Goal: Task Accomplishment & Management: Manage account settings

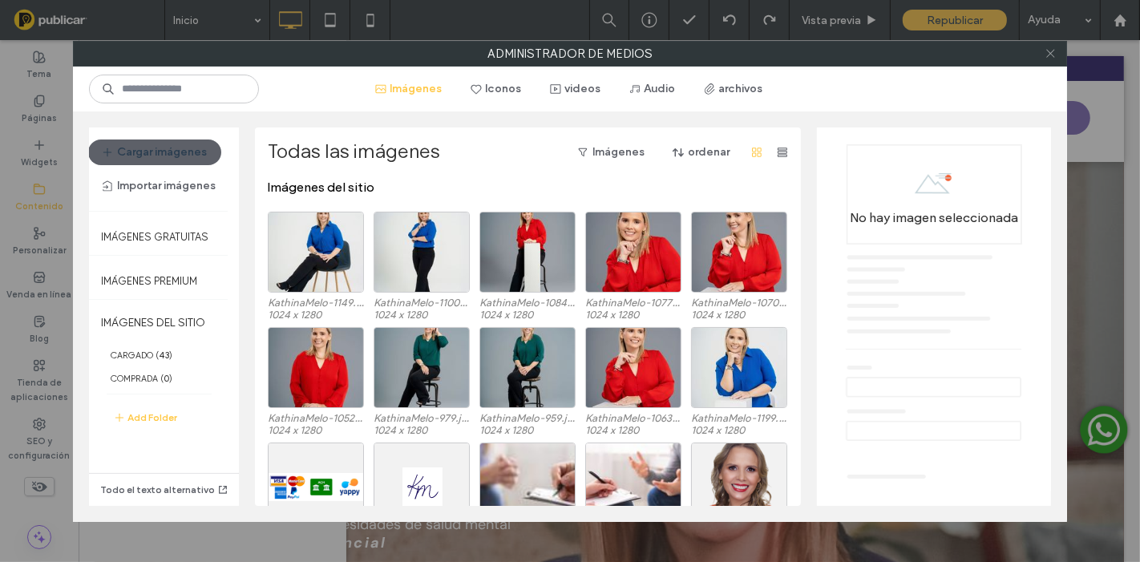
click at [1052, 49] on icon at bounding box center [1050, 53] width 12 height 12
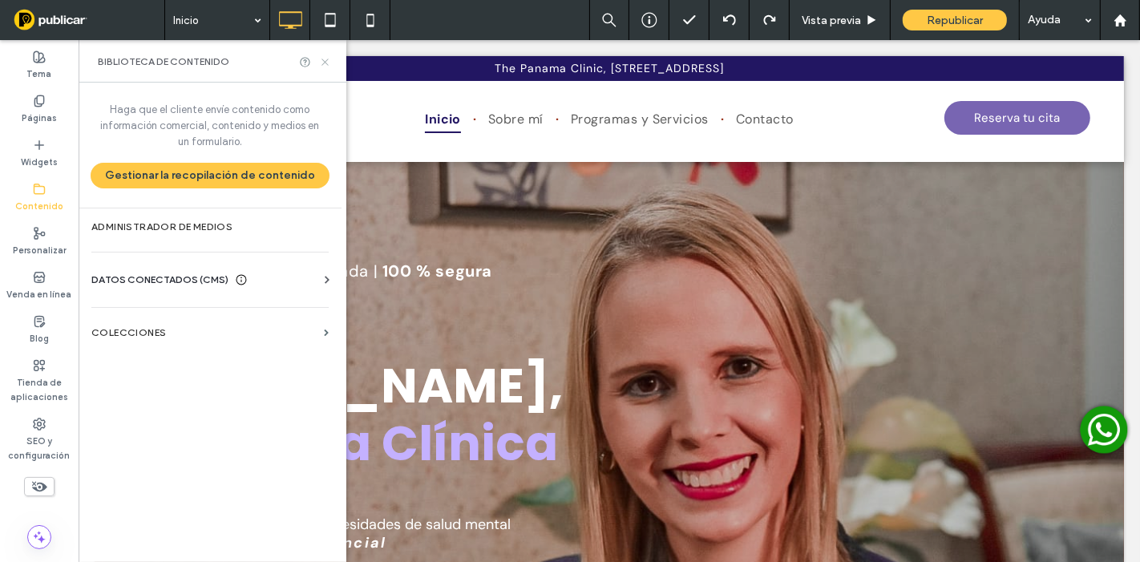
drag, startPoint x: 327, startPoint y: 61, endPoint x: 251, endPoint y: 4, distance: 95.1
click at [327, 61] on icon at bounding box center [325, 62] width 12 height 12
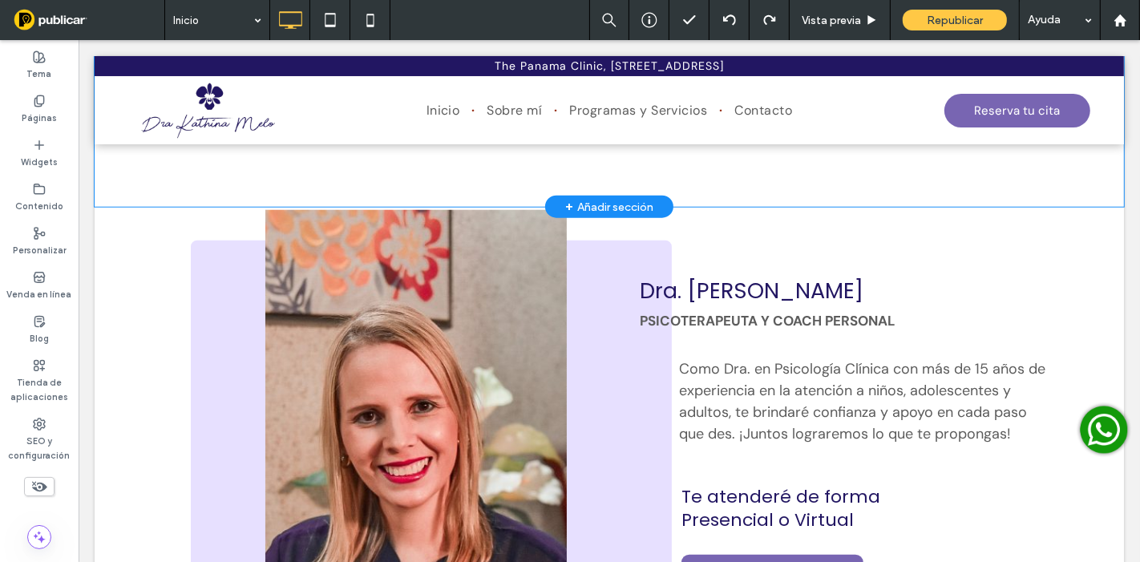
scroll to position [1335, 0]
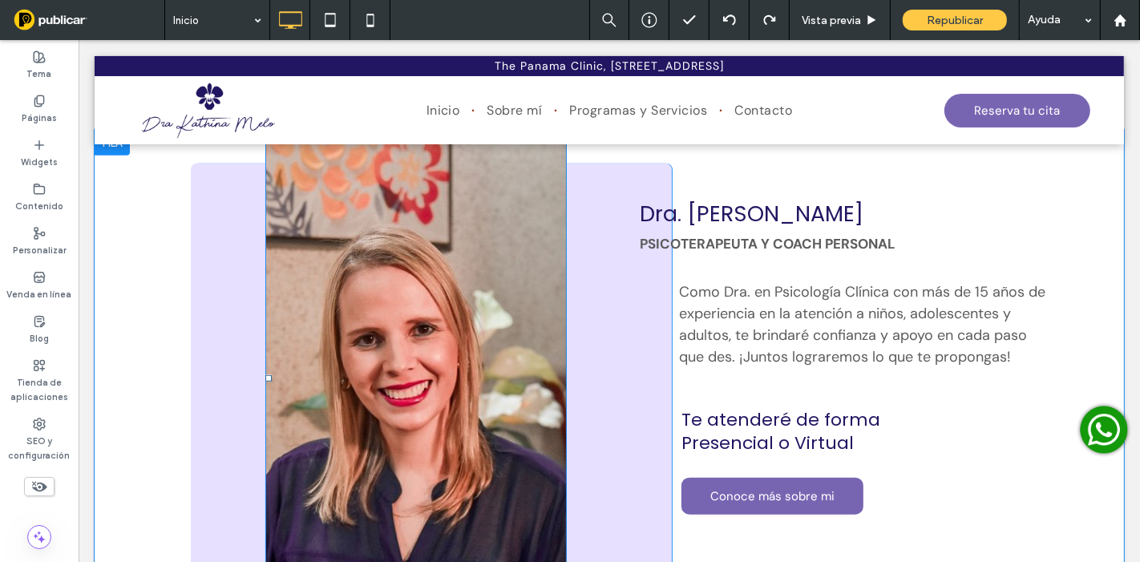
click at [480, 272] on img at bounding box center [415, 378] width 301 height 490
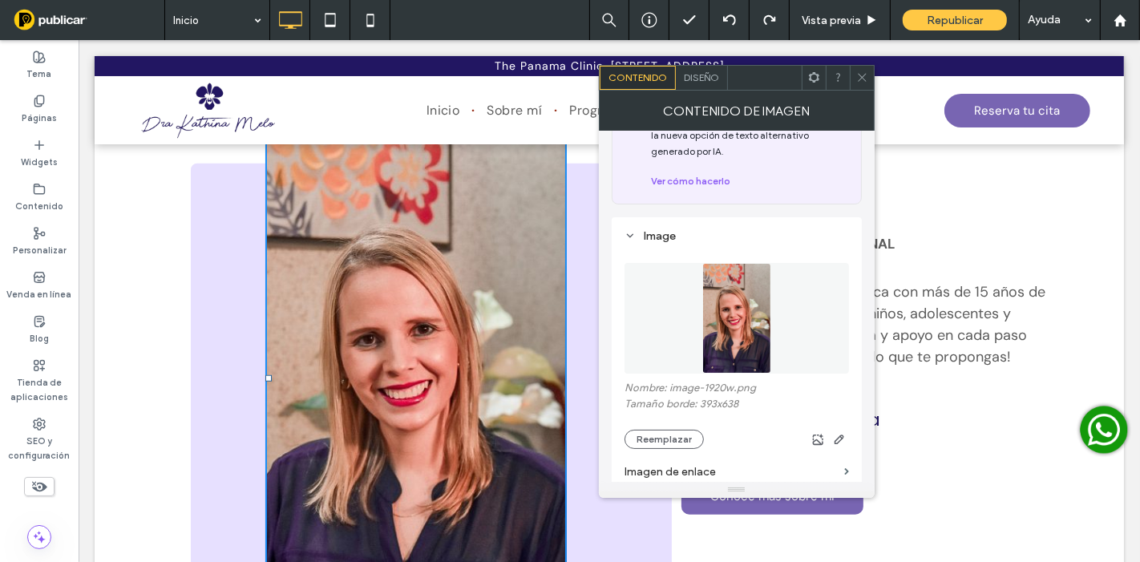
scroll to position [178, 0]
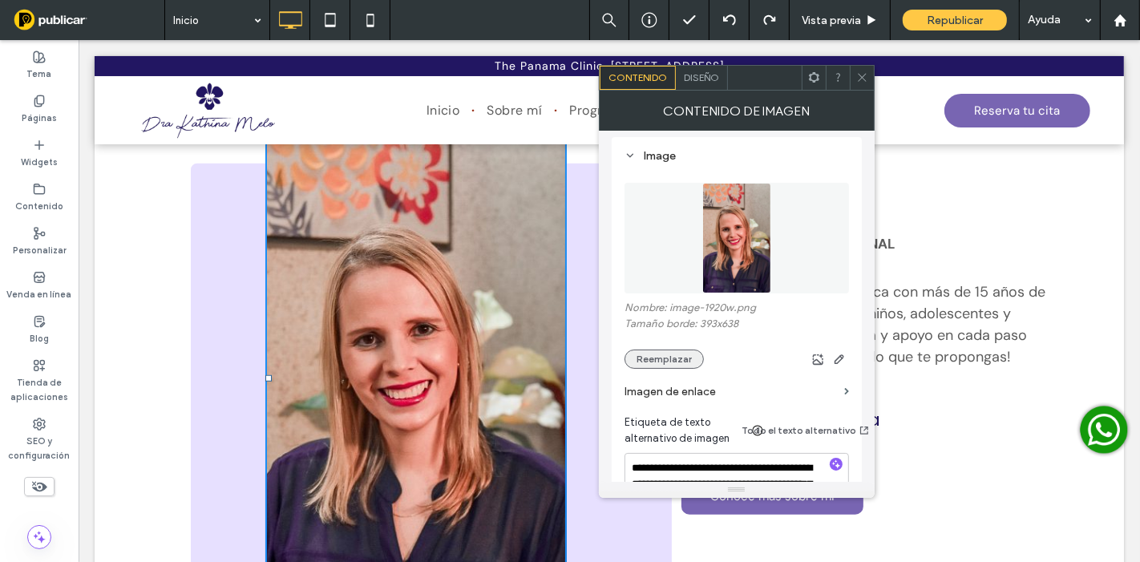
click at [685, 358] on button "Reemplazar" at bounding box center [663, 358] width 79 height 19
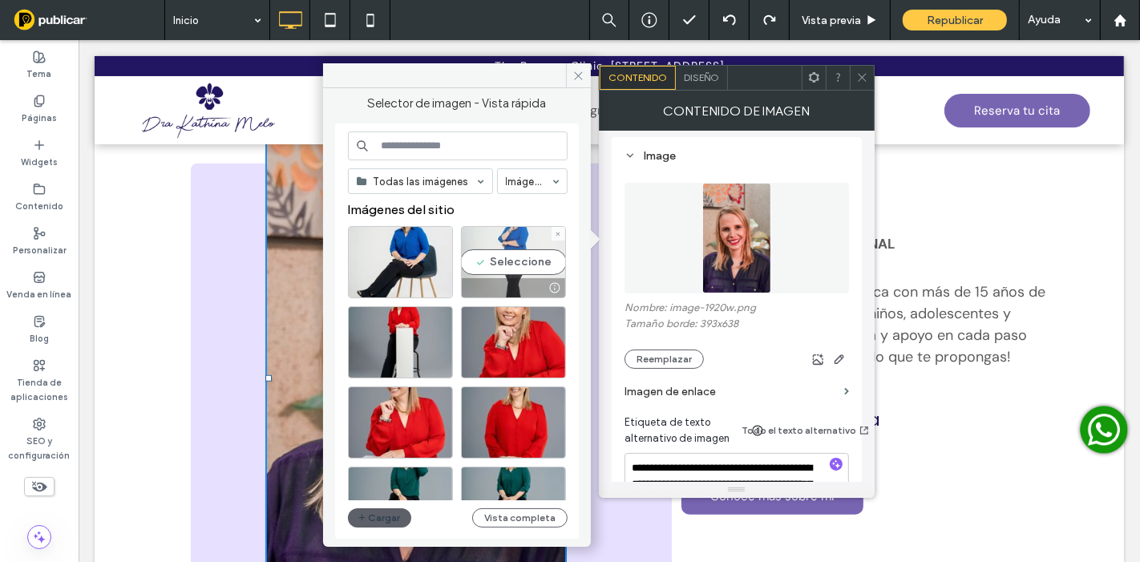
click at [493, 244] on div "Seleccione" at bounding box center [513, 262] width 105 height 72
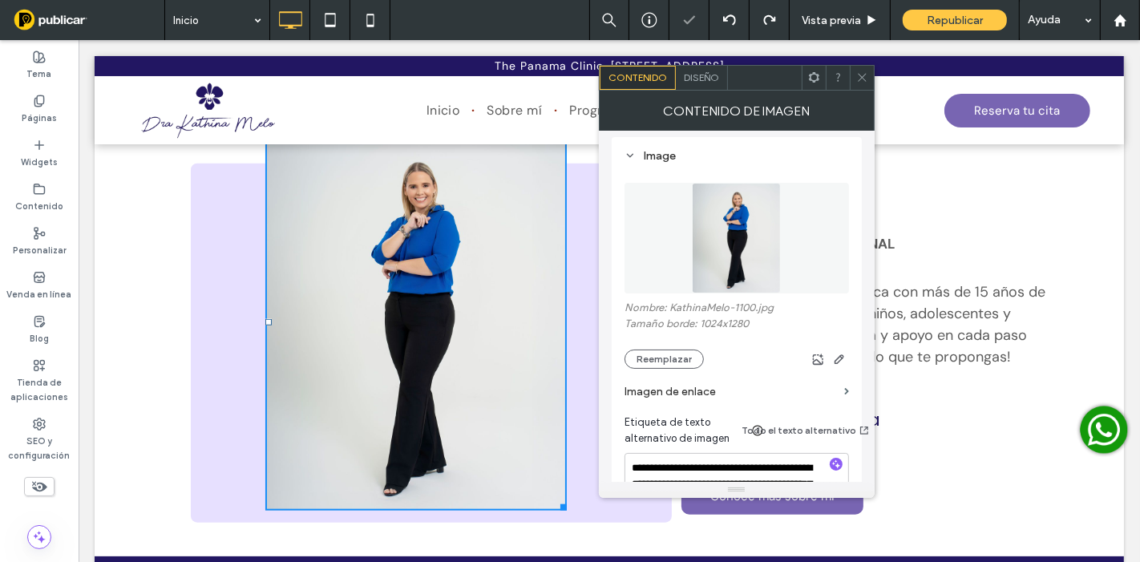
scroll to position [1068, 0]
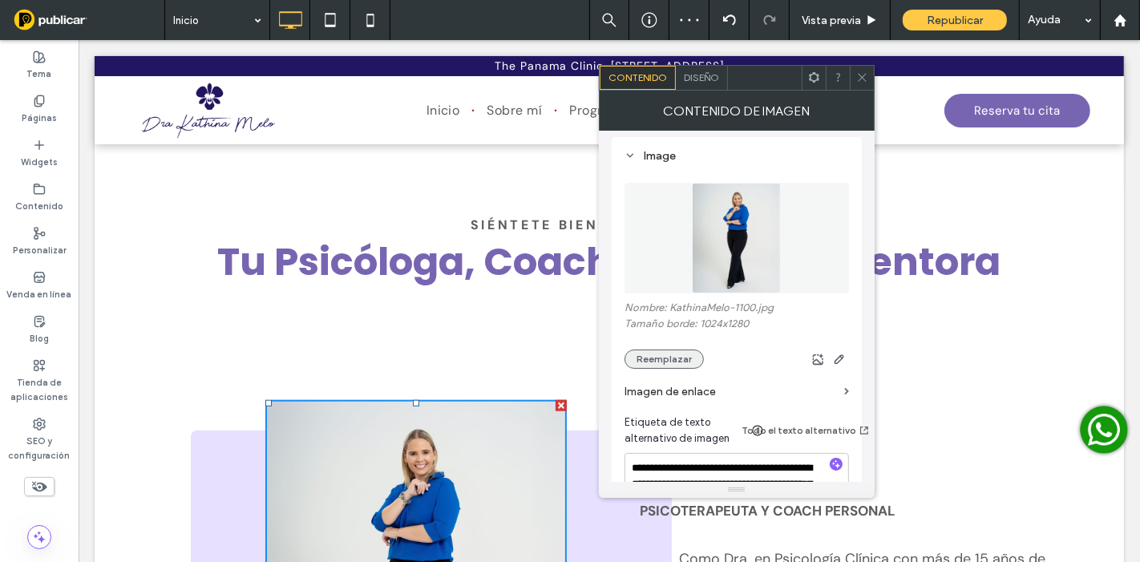
click at [674, 362] on button "Reemplazar" at bounding box center [663, 358] width 79 height 19
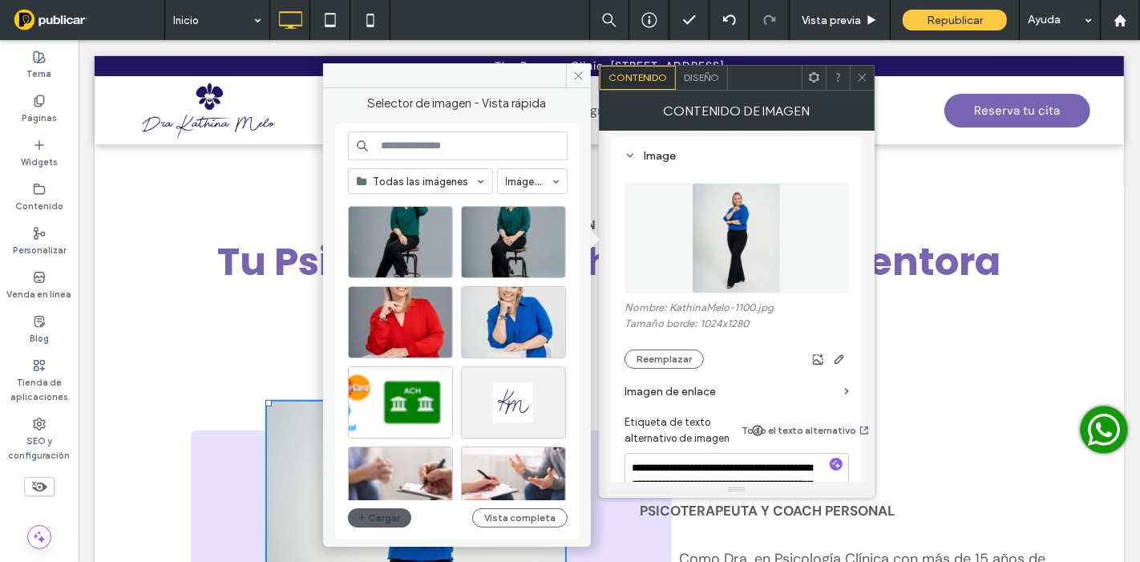
scroll to position [267, 0]
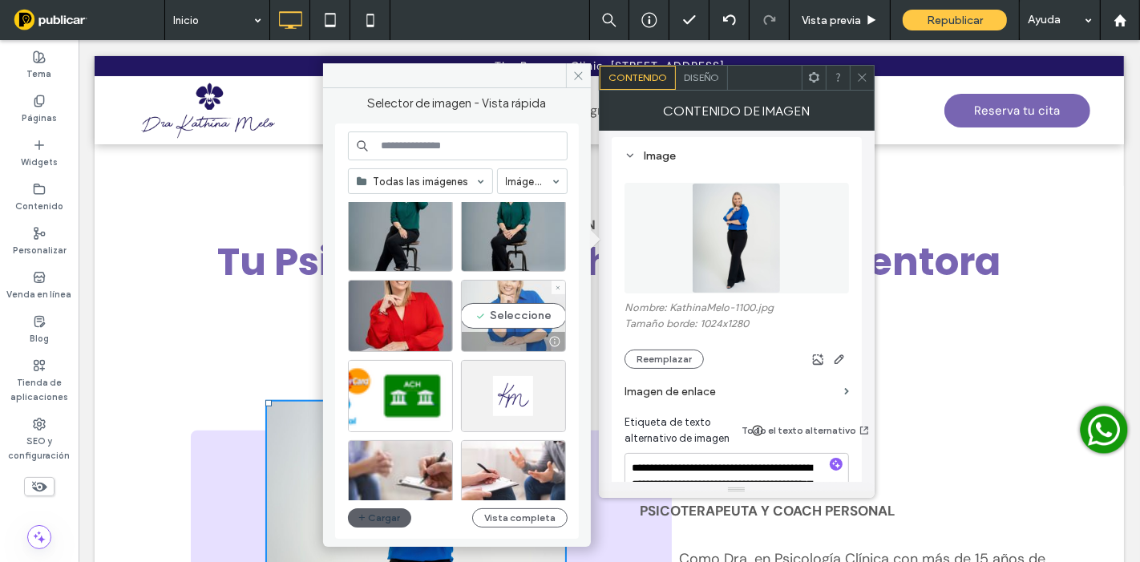
click at [506, 303] on div "Seleccione" at bounding box center [513, 316] width 105 height 72
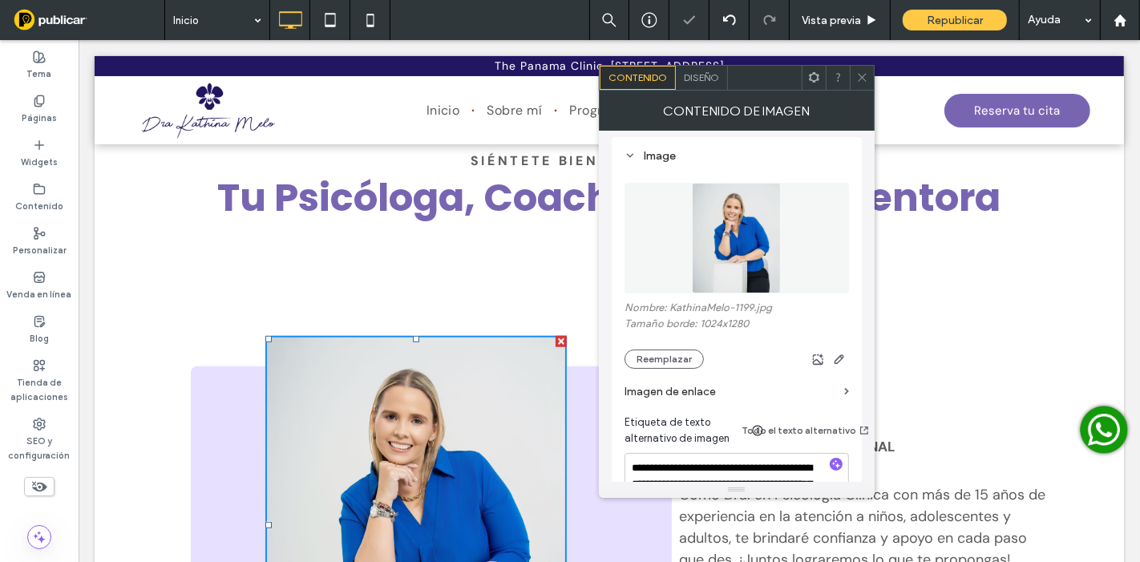
scroll to position [1157, 0]
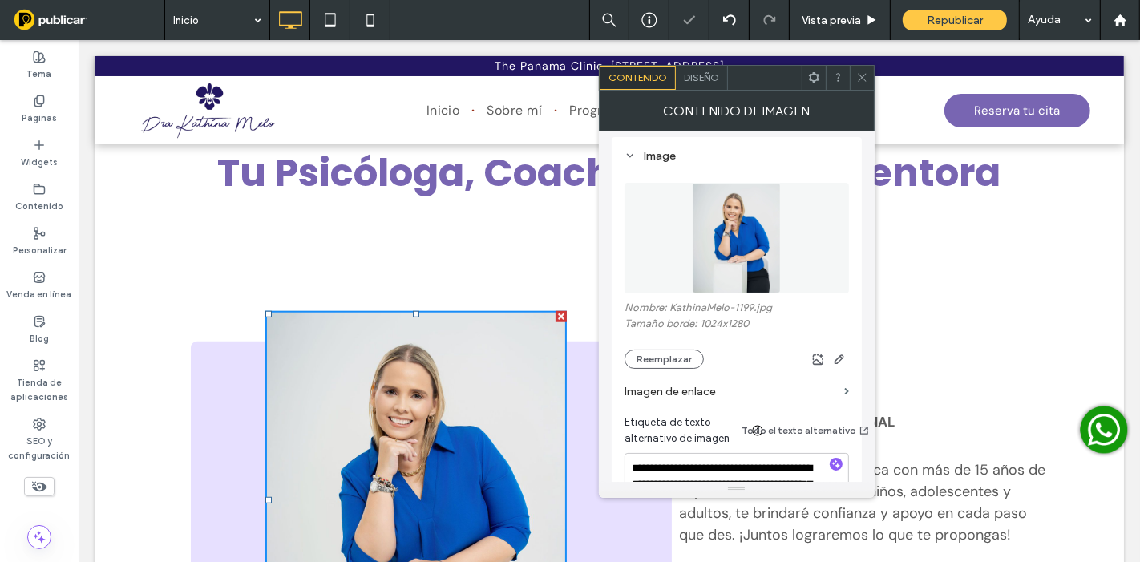
click at [859, 87] on span at bounding box center [862, 78] width 12 height 24
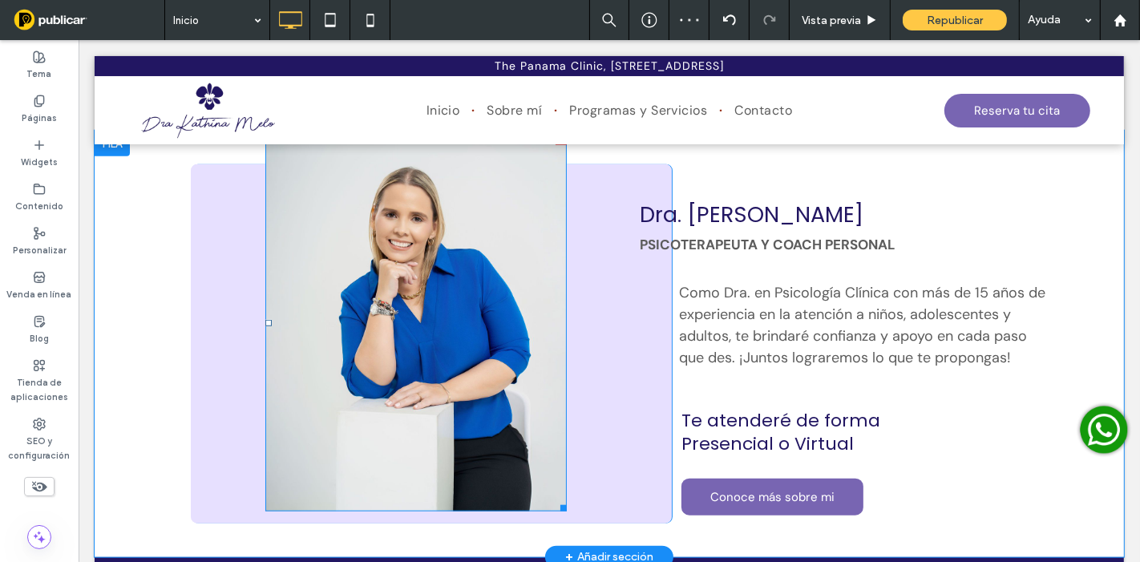
scroll to position [1246, 0]
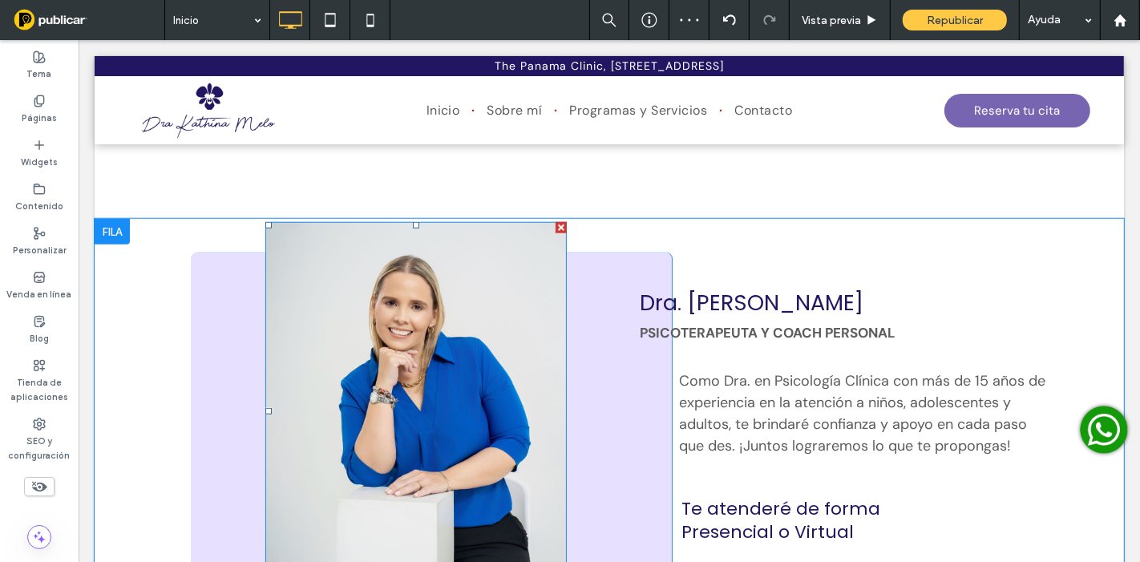
click at [443, 324] on img at bounding box center [415, 411] width 301 height 378
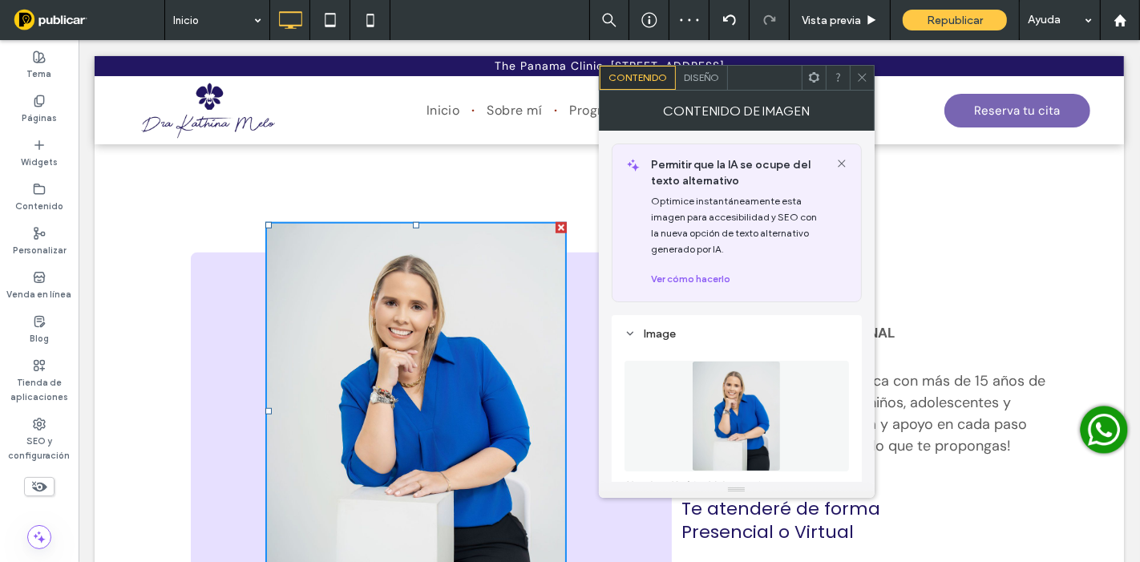
click at [689, 77] on span "Diseño" at bounding box center [701, 77] width 35 height 12
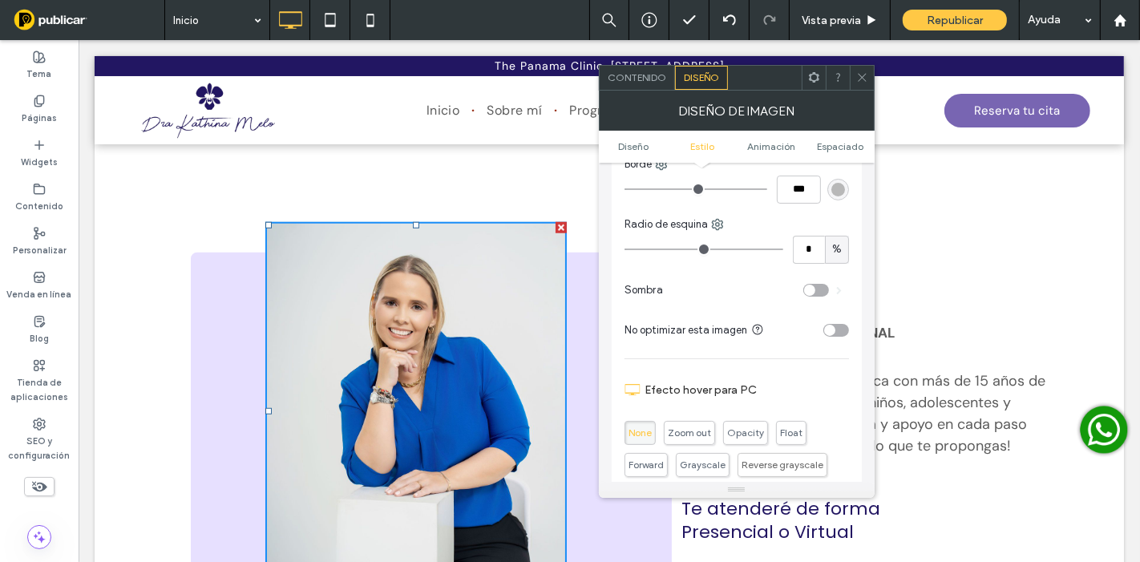
scroll to position [356, 0]
click at [806, 239] on input "*" at bounding box center [809, 247] width 32 height 28
type input "**"
click at [802, 244] on input "**" at bounding box center [809, 247] width 32 height 28
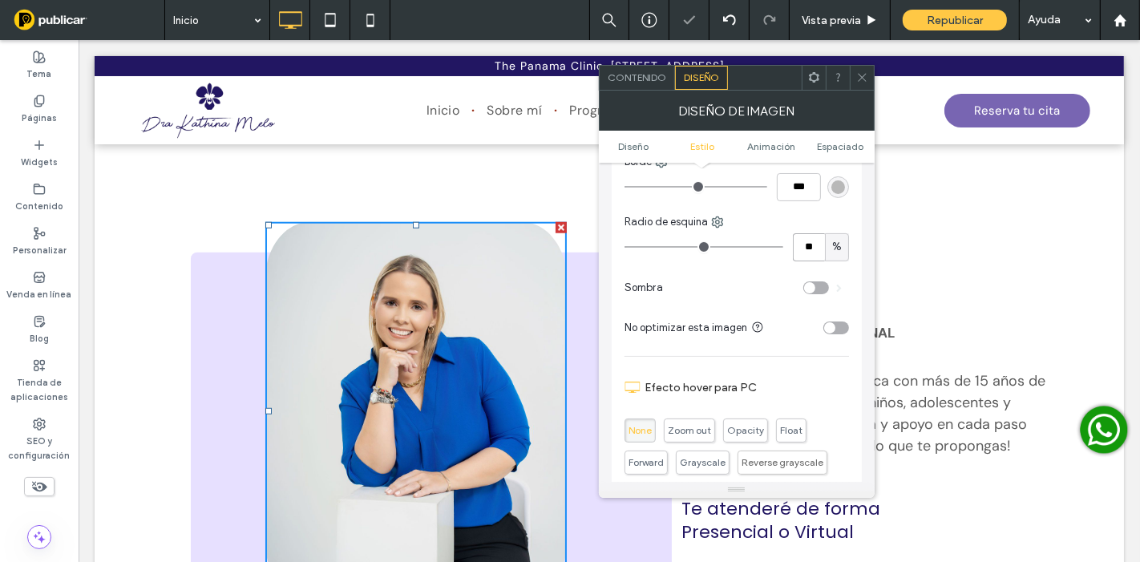
click at [802, 244] on input "**" at bounding box center [809, 247] width 32 height 28
type input "*"
click at [644, 70] on div "Contenido" at bounding box center [637, 78] width 75 height 24
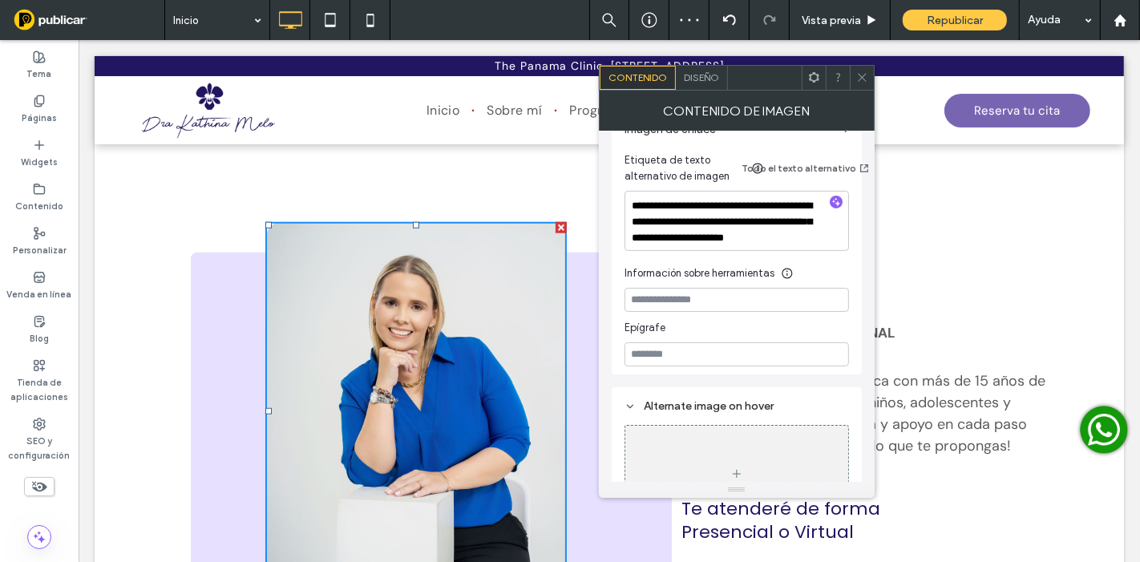
scroll to position [445, 0]
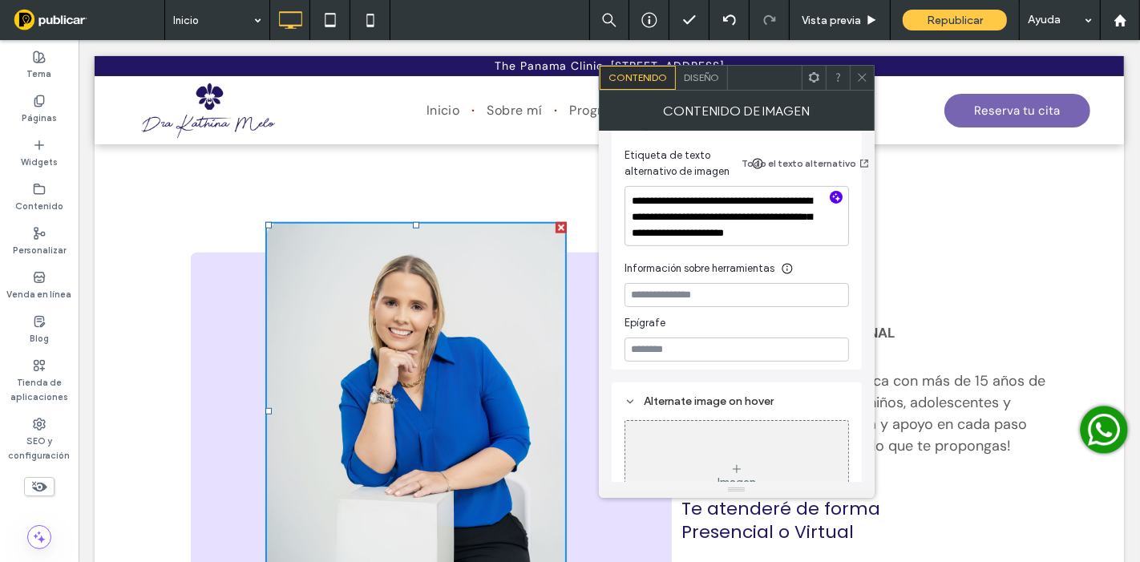
click at [834, 199] on icon "button" at bounding box center [835, 197] width 11 height 11
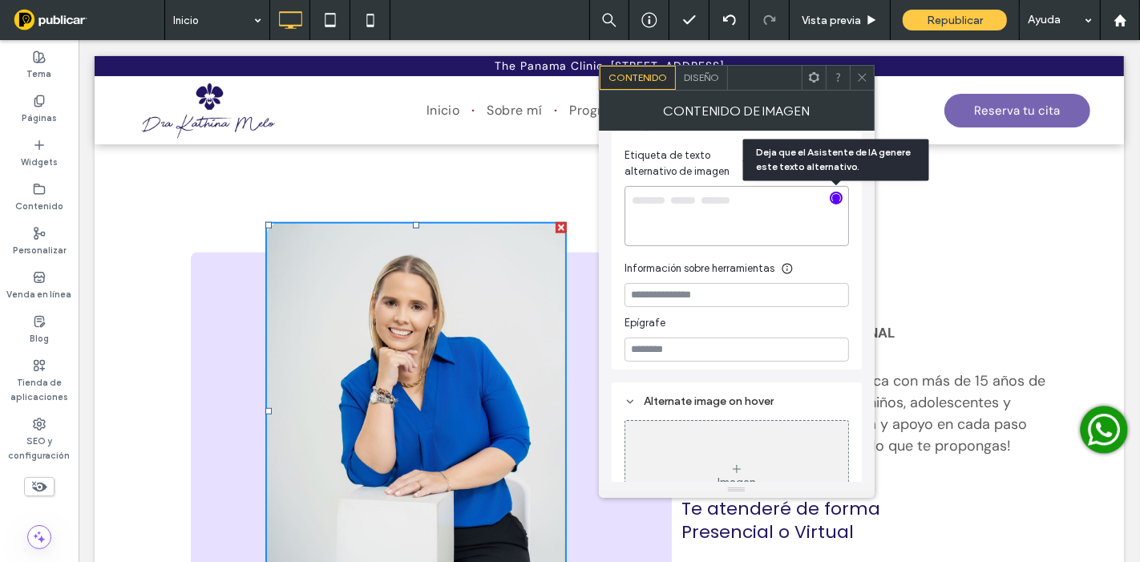
type textarea "**********"
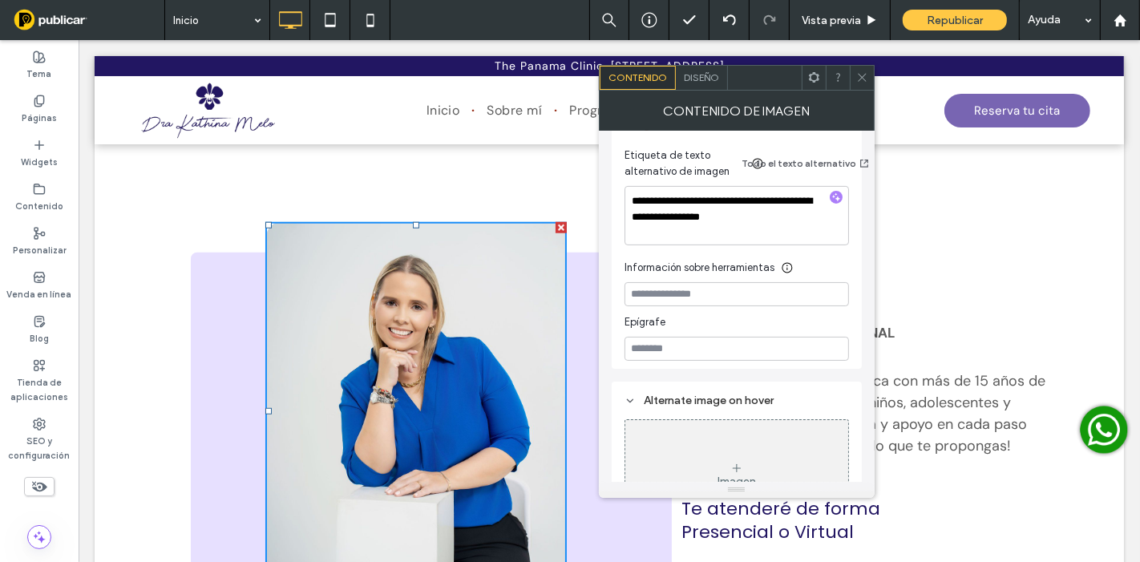
click at [859, 76] on icon at bounding box center [862, 77] width 12 height 12
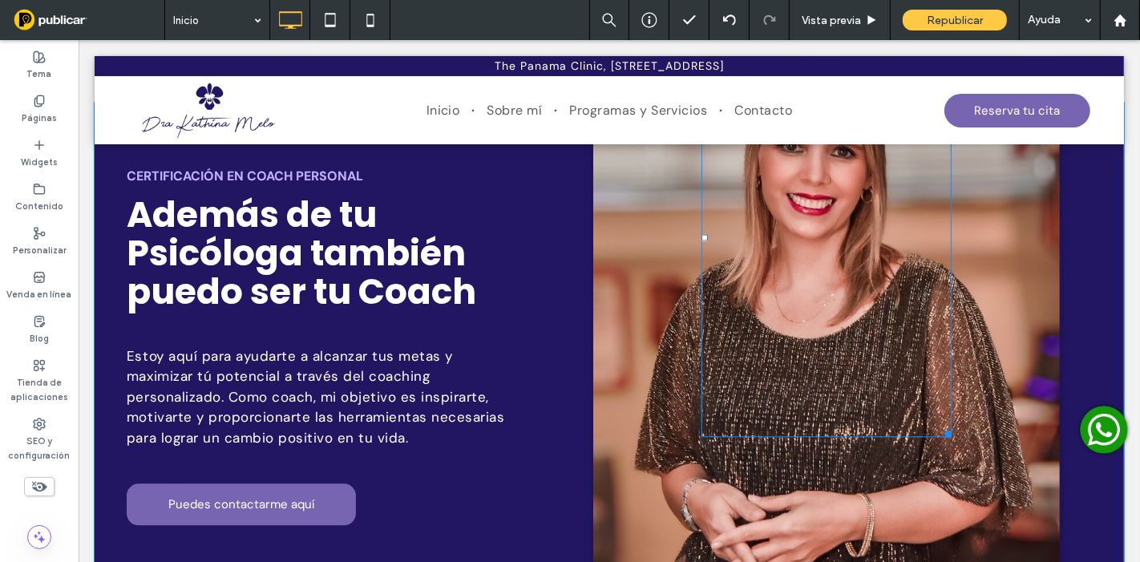
scroll to position [2938, 0]
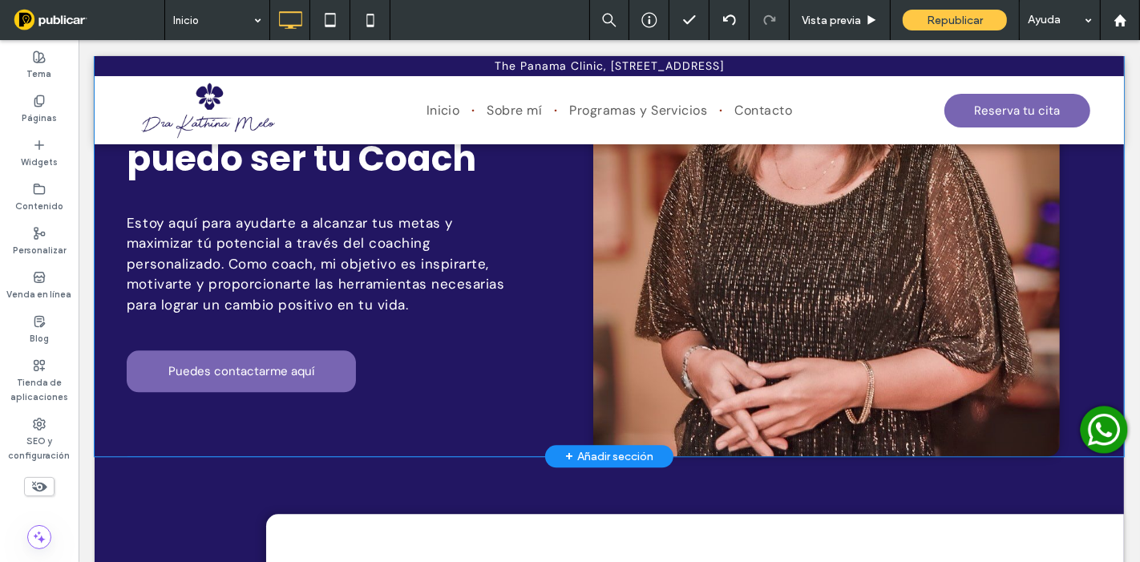
click at [669, 240] on div "Click To Paste" at bounding box center [825, 180] width 466 height 551
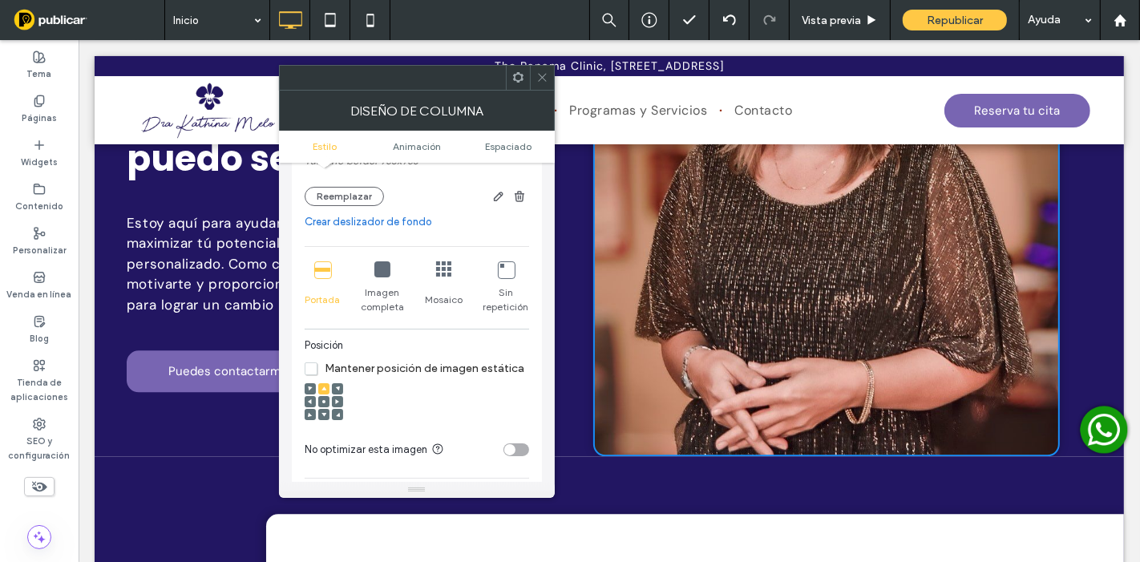
scroll to position [267, 0]
click at [337, 182] on div "Nombre: dra-[PERSON_NAME].jpg Tamaño borde: 953x953 Reemplazar" at bounding box center [417, 170] width 224 height 67
click at [341, 192] on button "Reemplazar" at bounding box center [344, 194] width 79 height 19
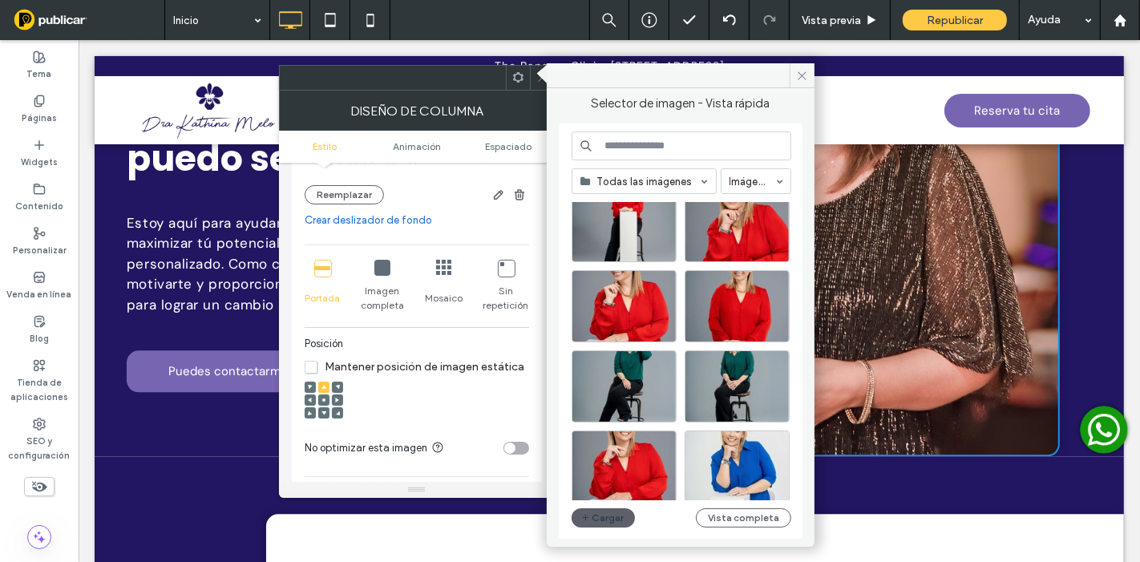
scroll to position [89, 0]
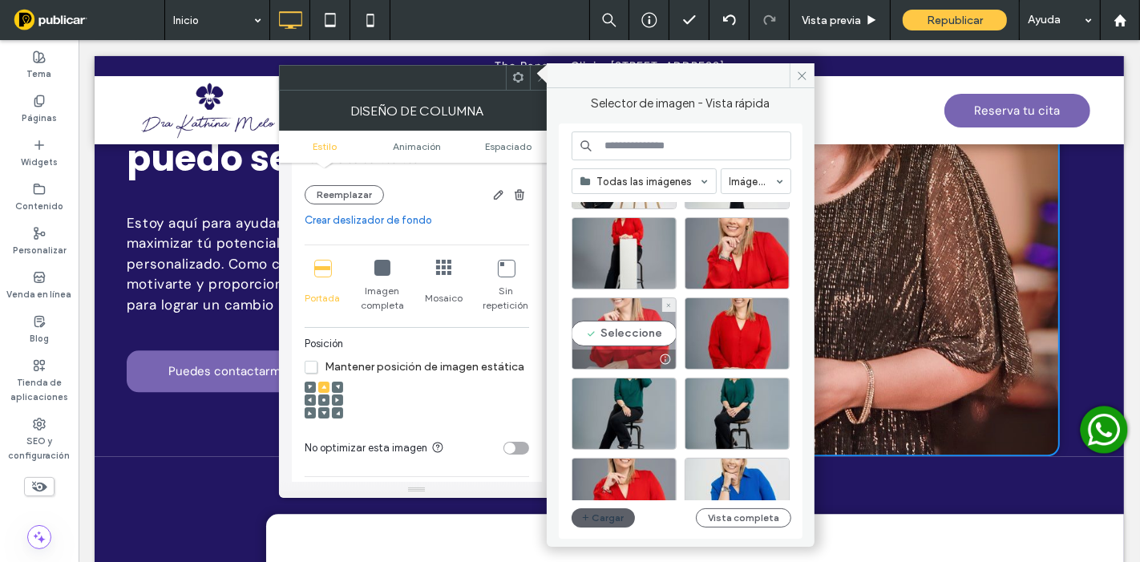
click at [641, 301] on div "Seleccione" at bounding box center [623, 333] width 105 height 72
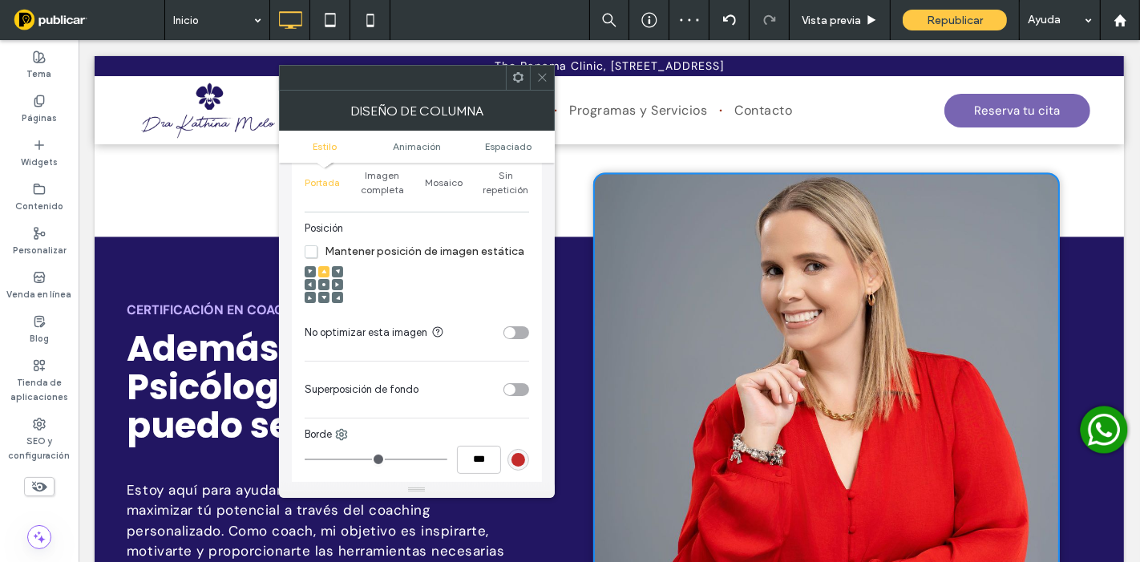
scroll to position [445, 0]
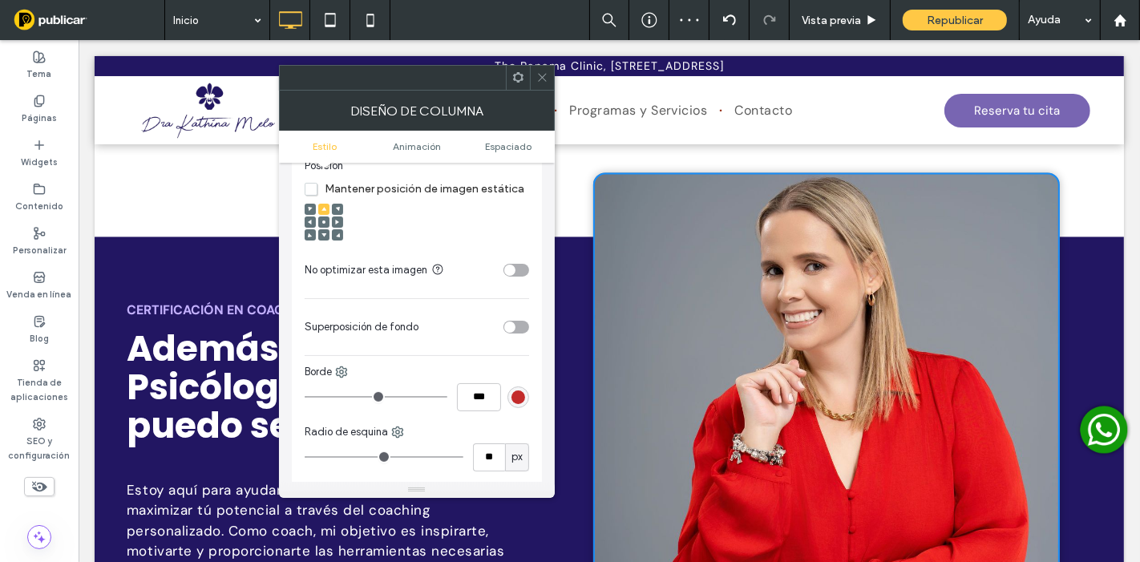
click at [539, 80] on use at bounding box center [542, 78] width 8 height 8
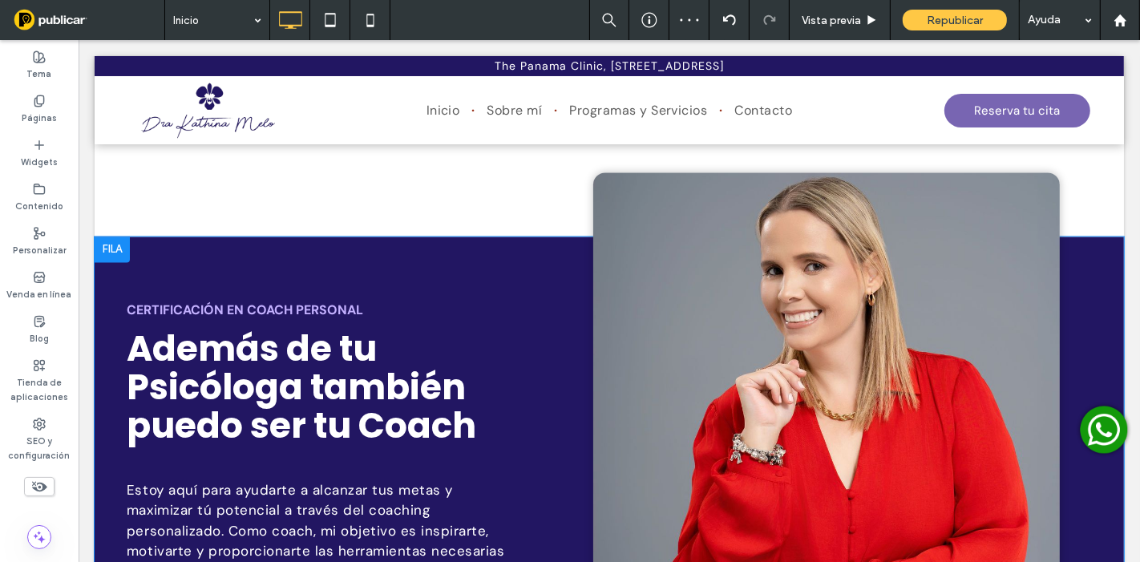
click at [628, 202] on div "Click To Paste" at bounding box center [825, 447] width 466 height 551
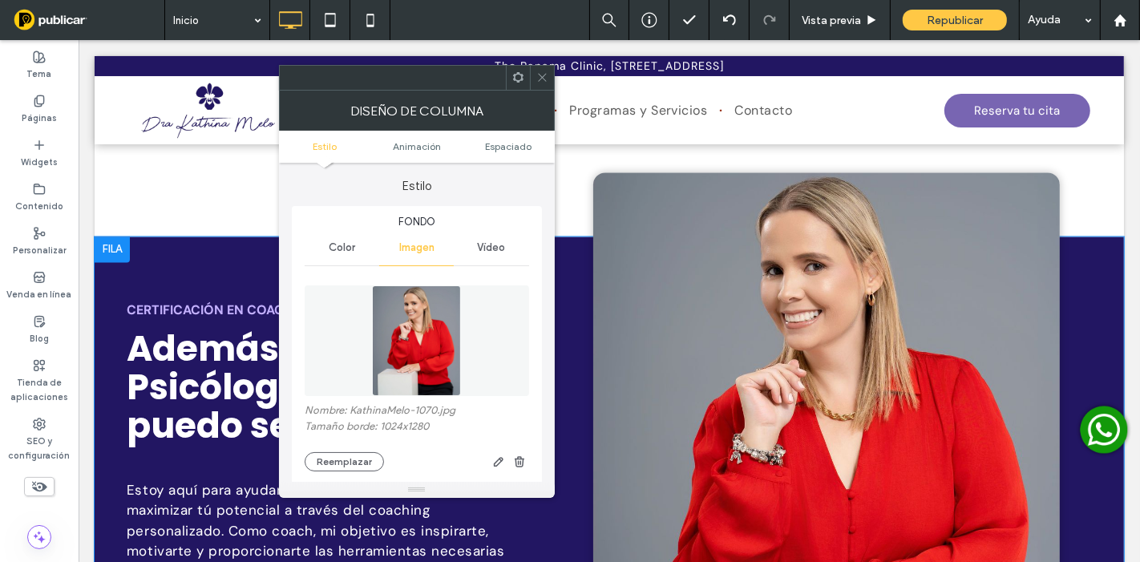
type input "**"
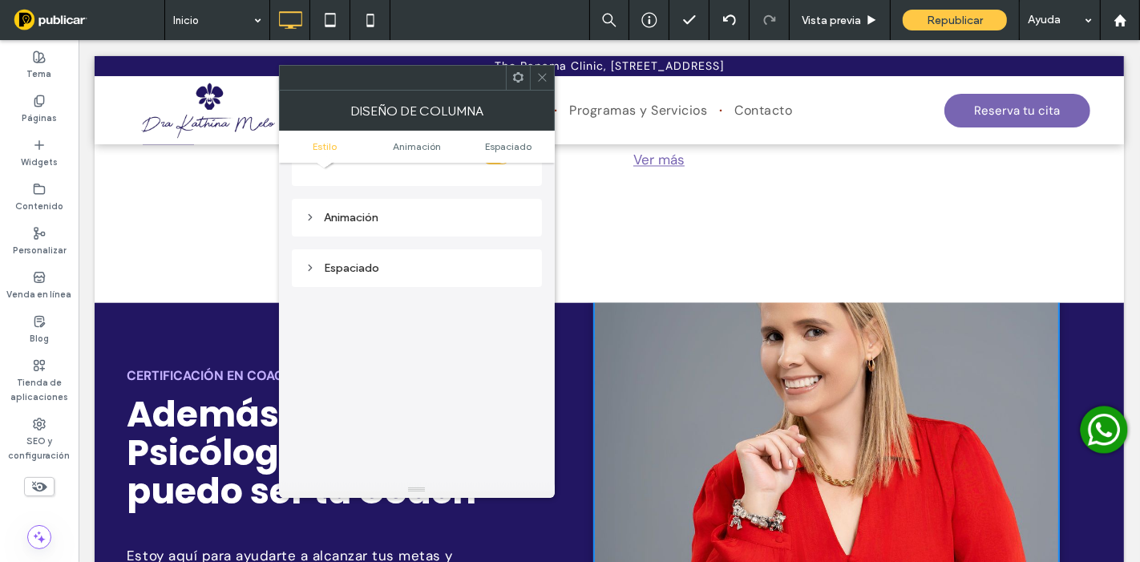
scroll to position [2494, 0]
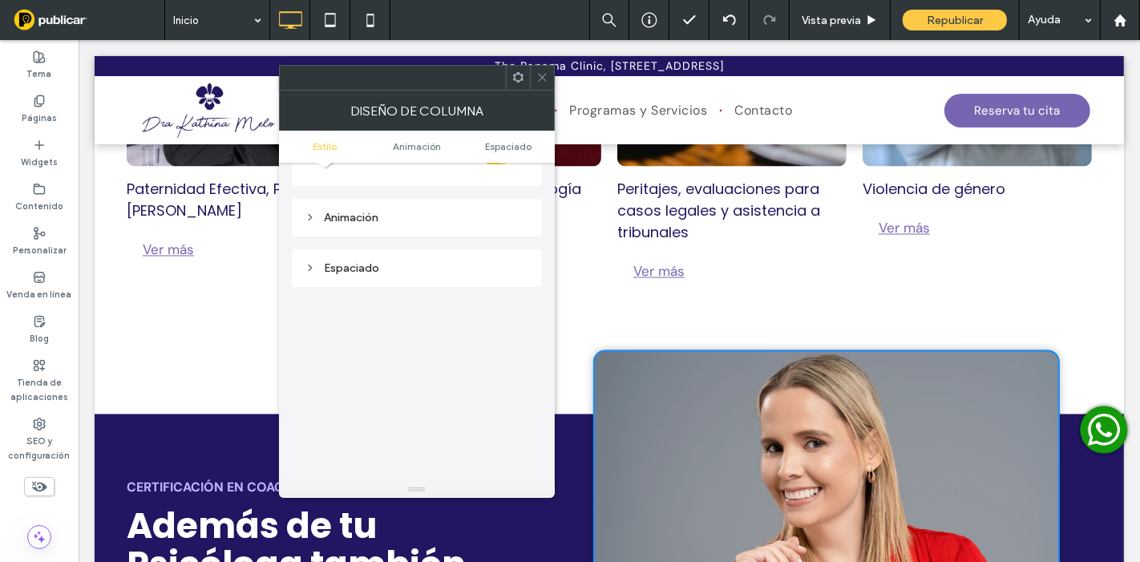
click at [544, 71] on icon at bounding box center [542, 77] width 12 height 12
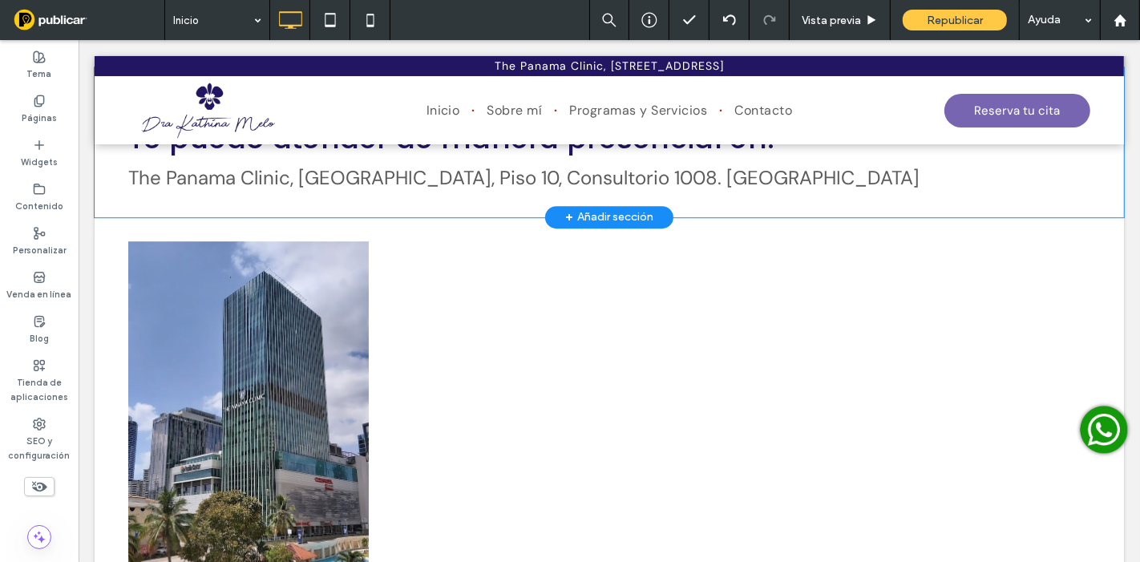
scroll to position [4097, 0]
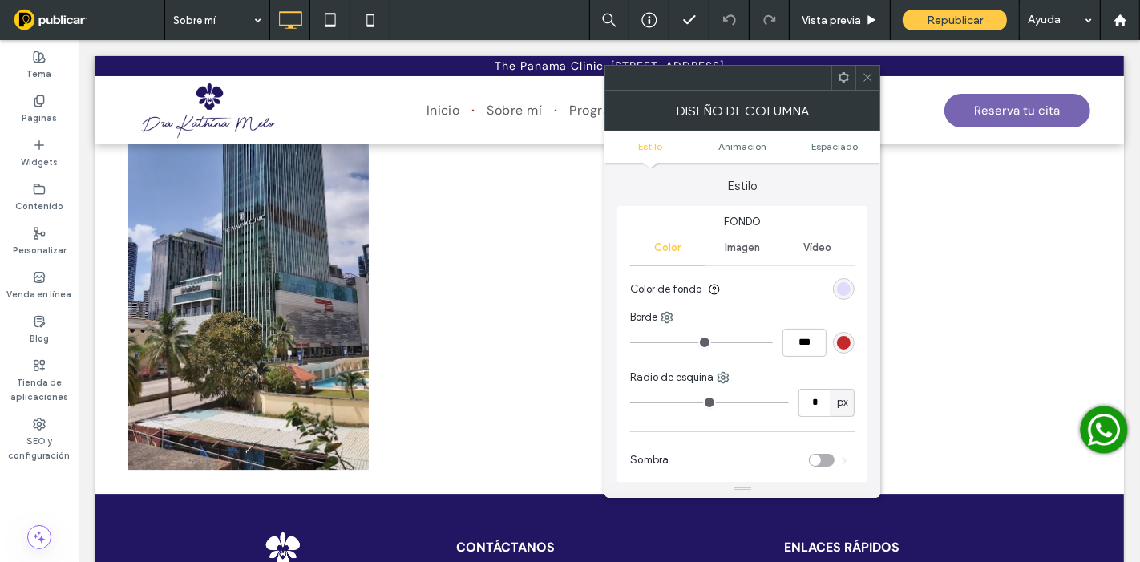
click at [872, 81] on icon at bounding box center [868, 77] width 12 height 12
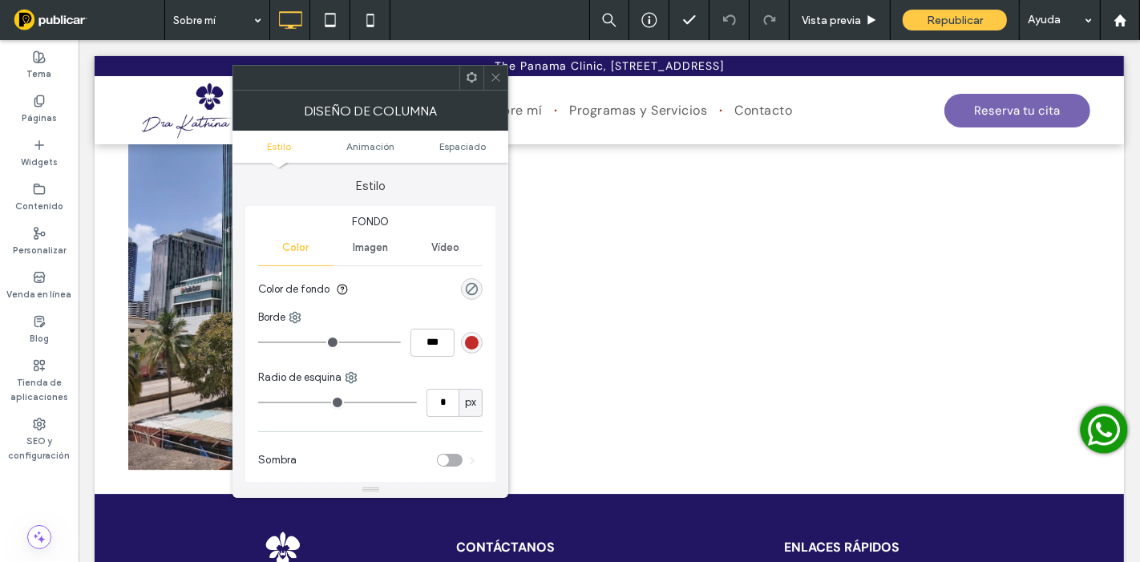
click at [495, 79] on icon at bounding box center [496, 77] width 12 height 12
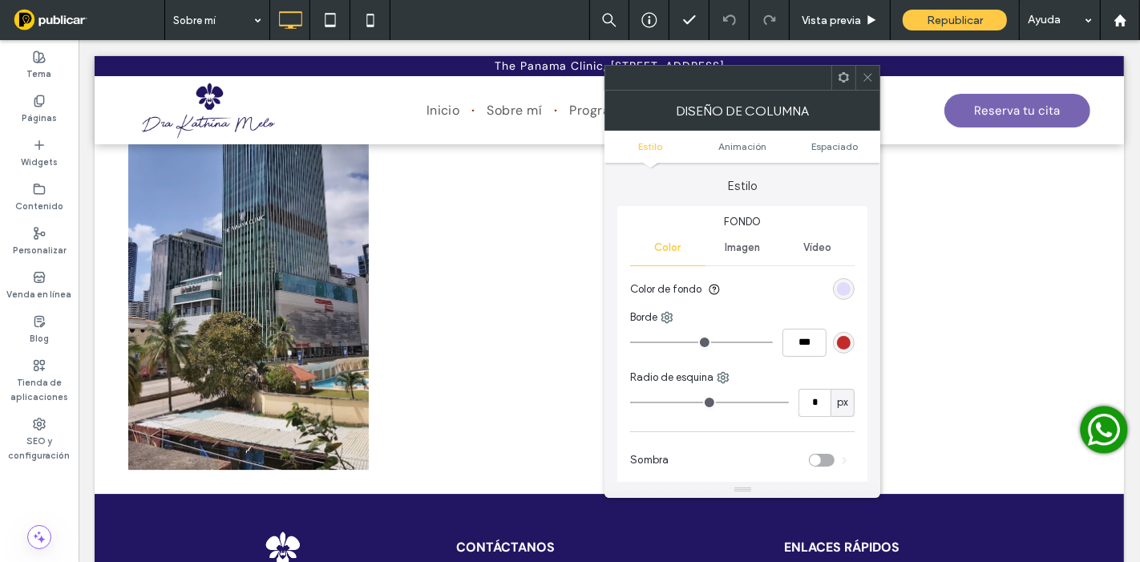
click at [746, 242] on span "Imagen" at bounding box center [742, 247] width 35 height 13
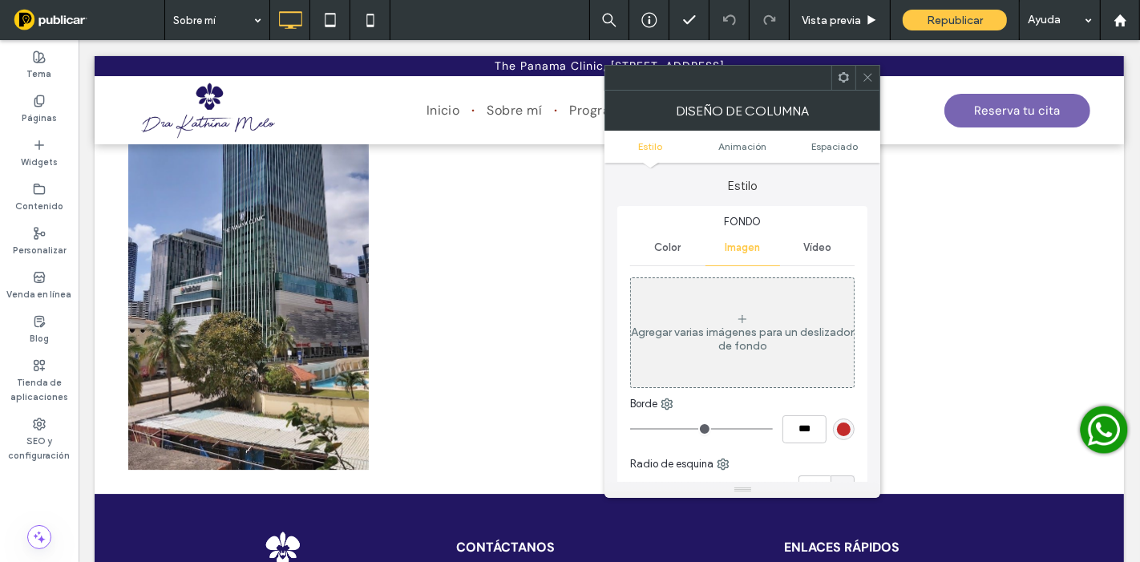
click at [867, 79] on icon at bounding box center [868, 77] width 12 height 12
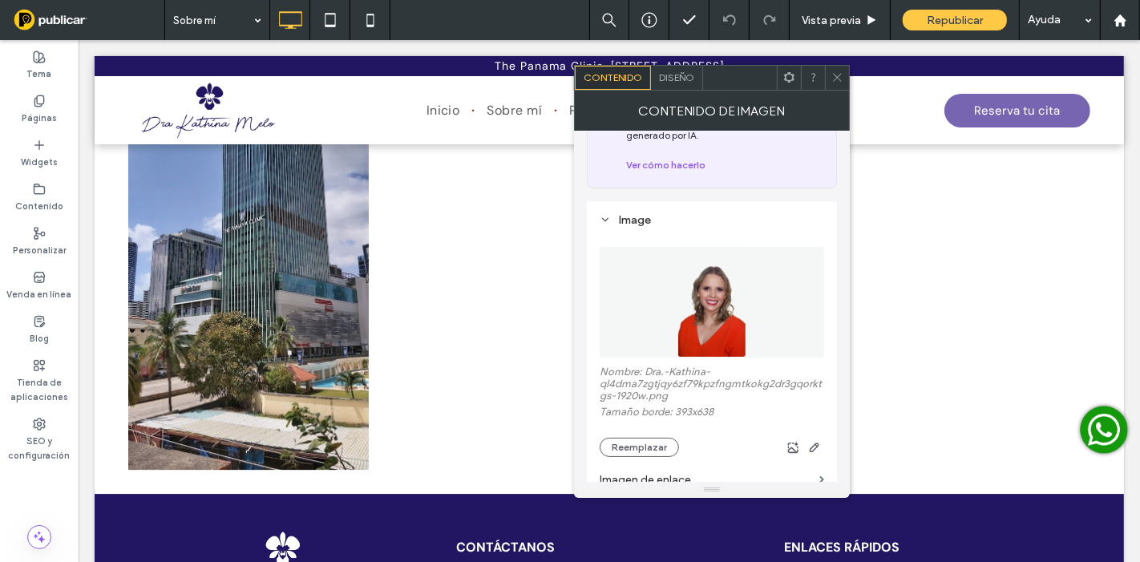
scroll to position [178, 0]
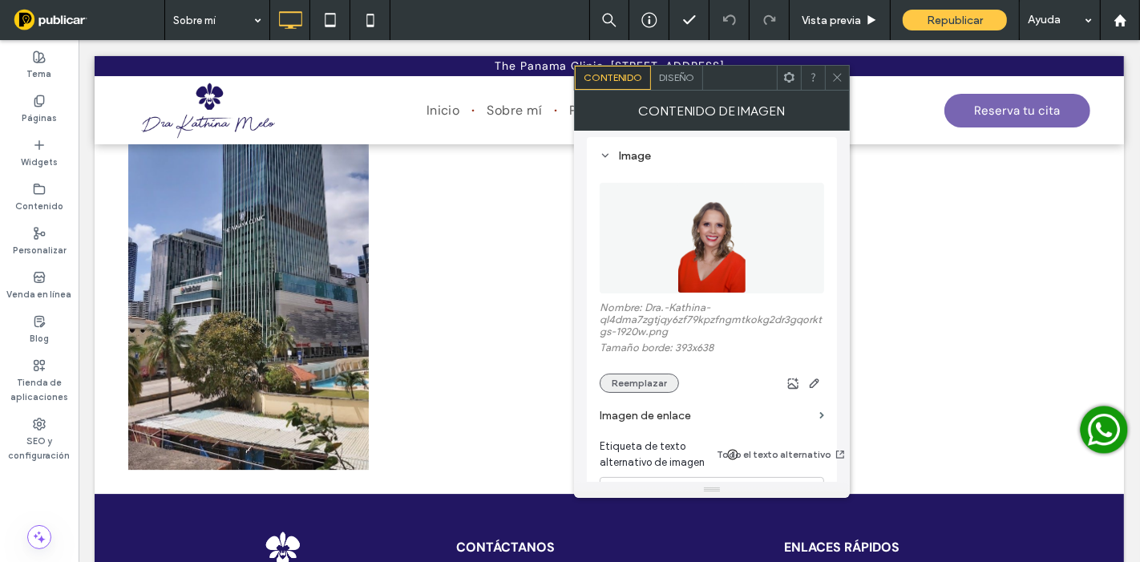
click at [646, 380] on button "Reemplazar" at bounding box center [639, 383] width 79 height 19
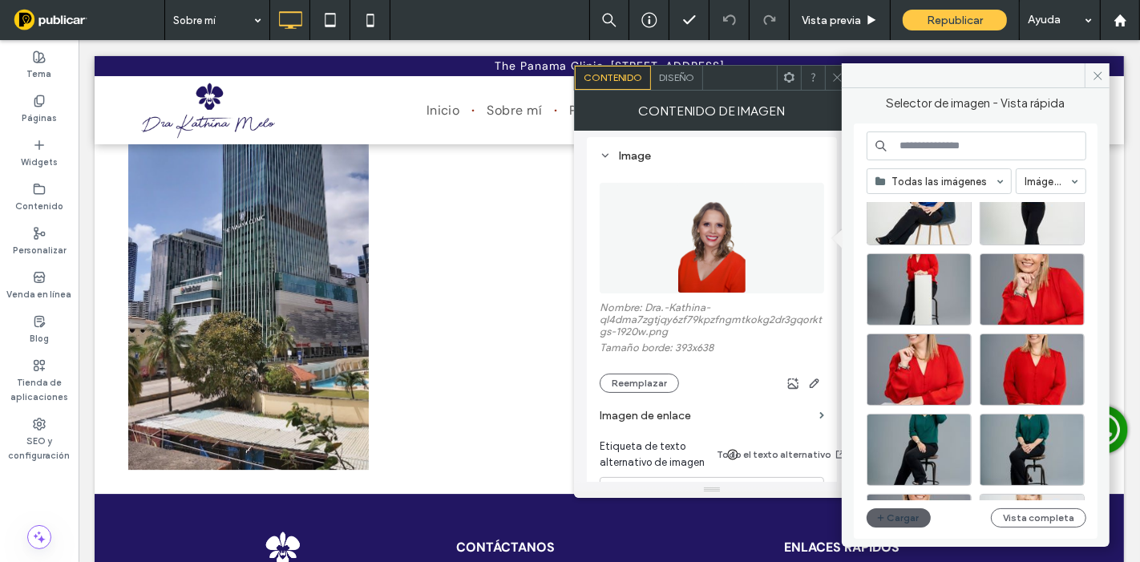
scroll to position [89, 0]
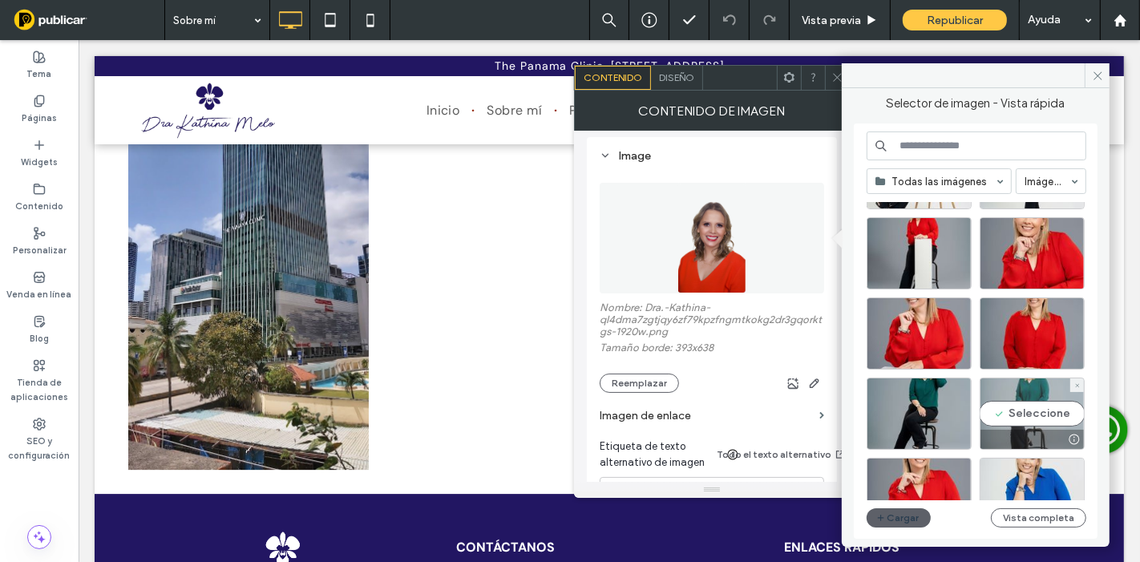
click at [1024, 388] on div "Seleccione" at bounding box center [1031, 414] width 105 height 72
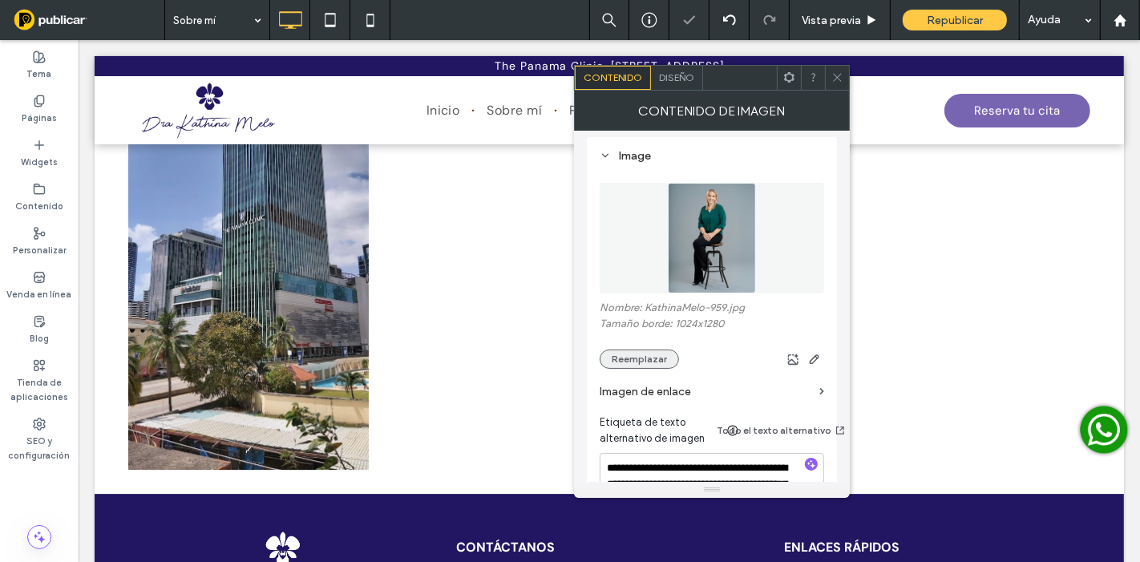
click at [632, 358] on button "Reemplazar" at bounding box center [639, 358] width 79 height 19
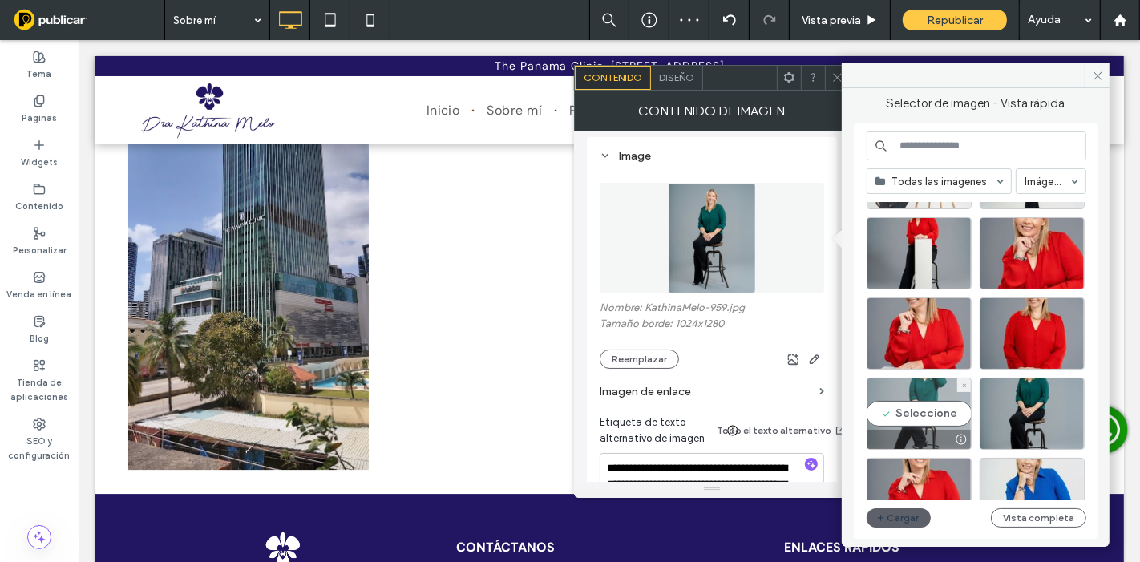
click at [937, 399] on div "Seleccione" at bounding box center [918, 414] width 105 height 72
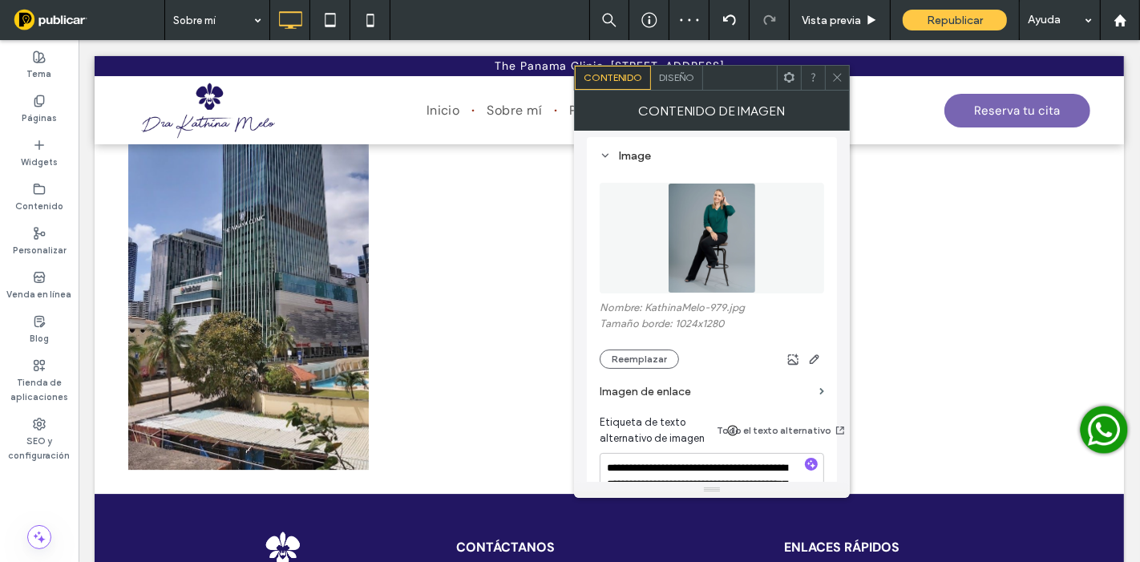
click at [835, 76] on use at bounding box center [837, 78] width 8 height 8
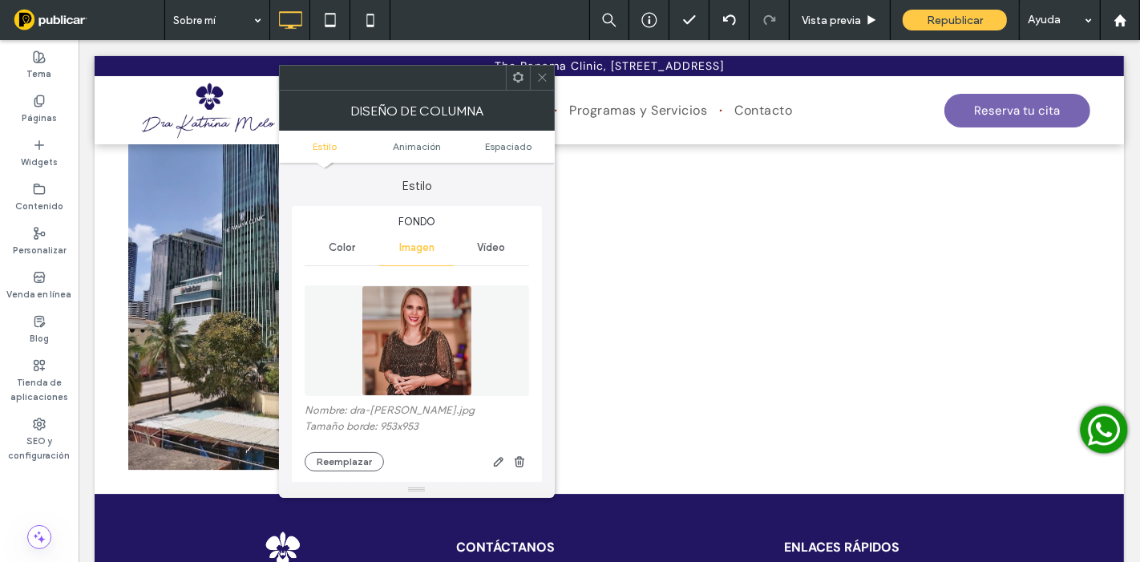
type input "**"
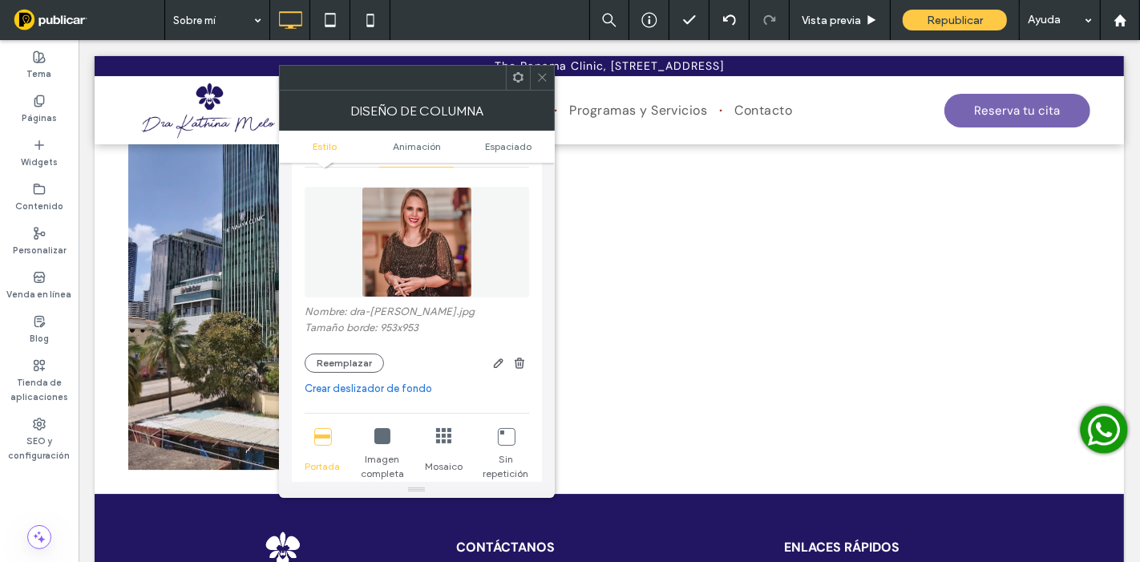
scroll to position [178, 0]
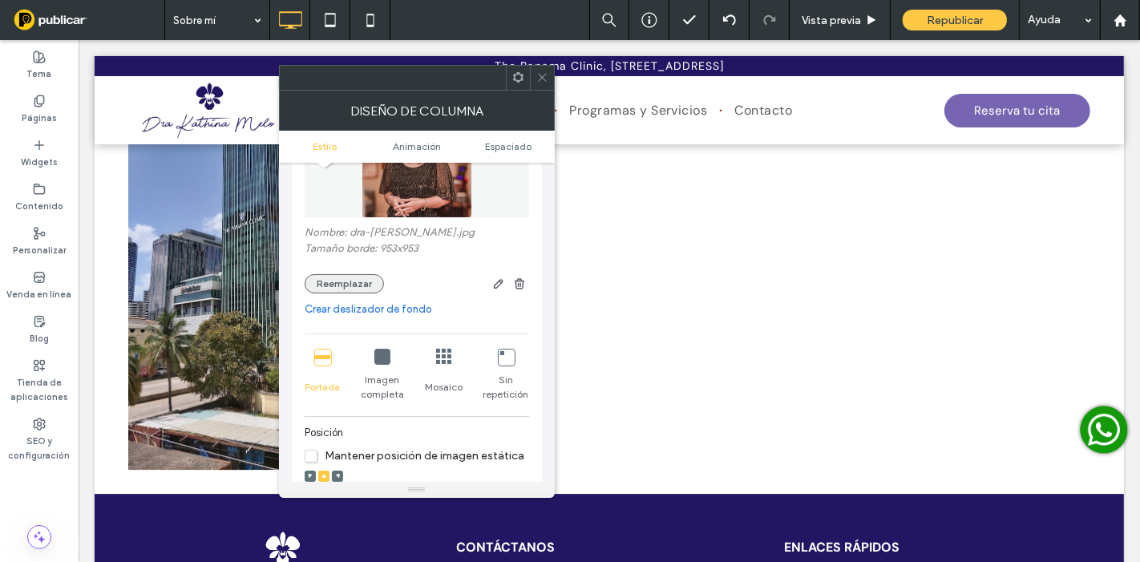
click at [341, 285] on button "Reemplazar" at bounding box center [344, 283] width 79 height 19
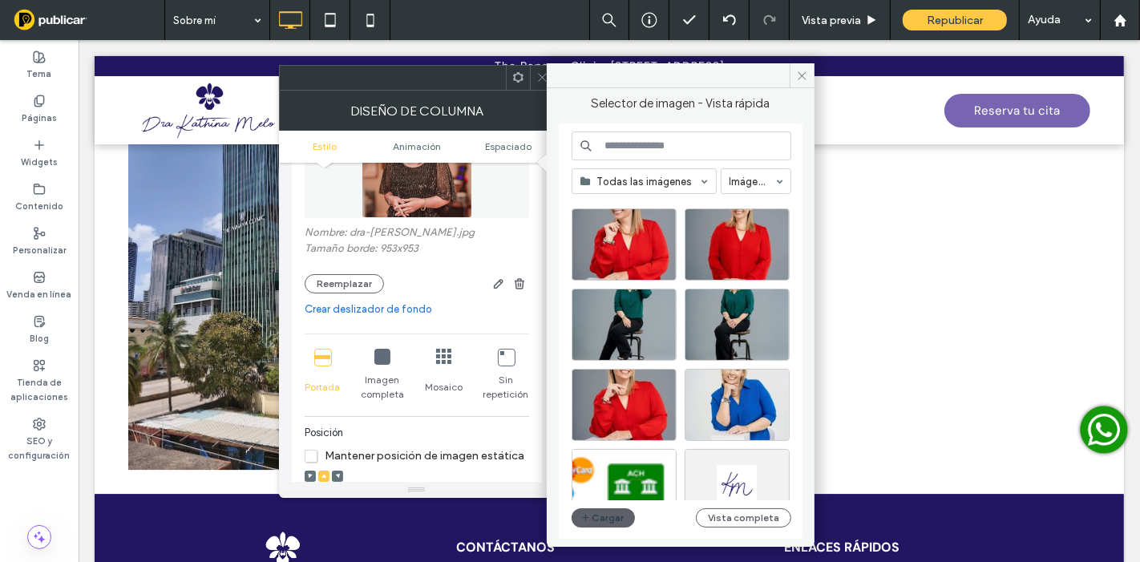
click at [542, 79] on icon at bounding box center [542, 77] width 12 height 12
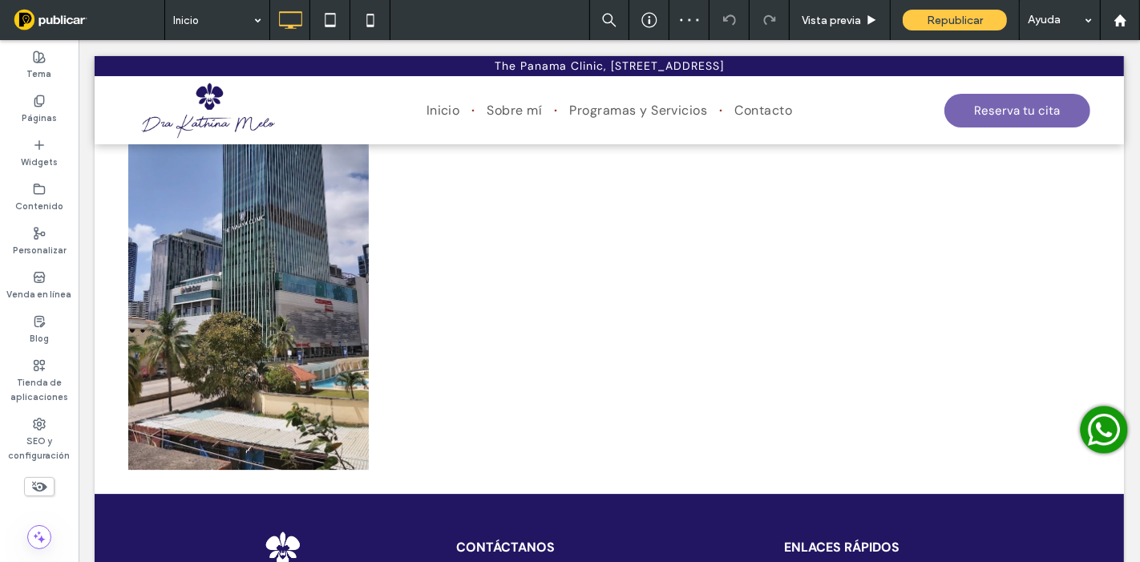
click at [215, 21] on input at bounding box center [213, 20] width 80 height 40
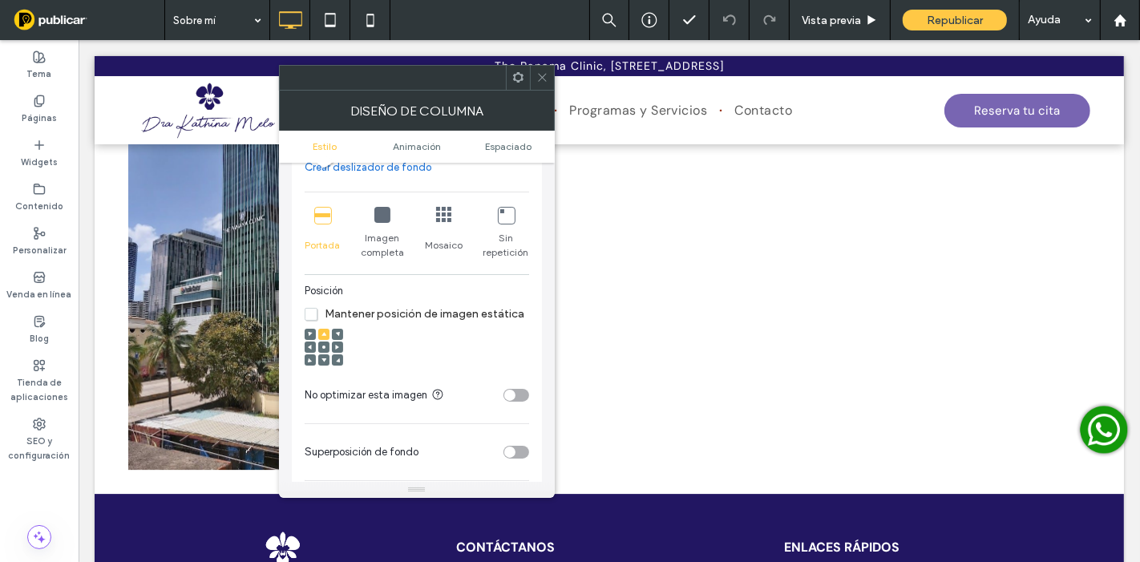
scroll to position [267, 0]
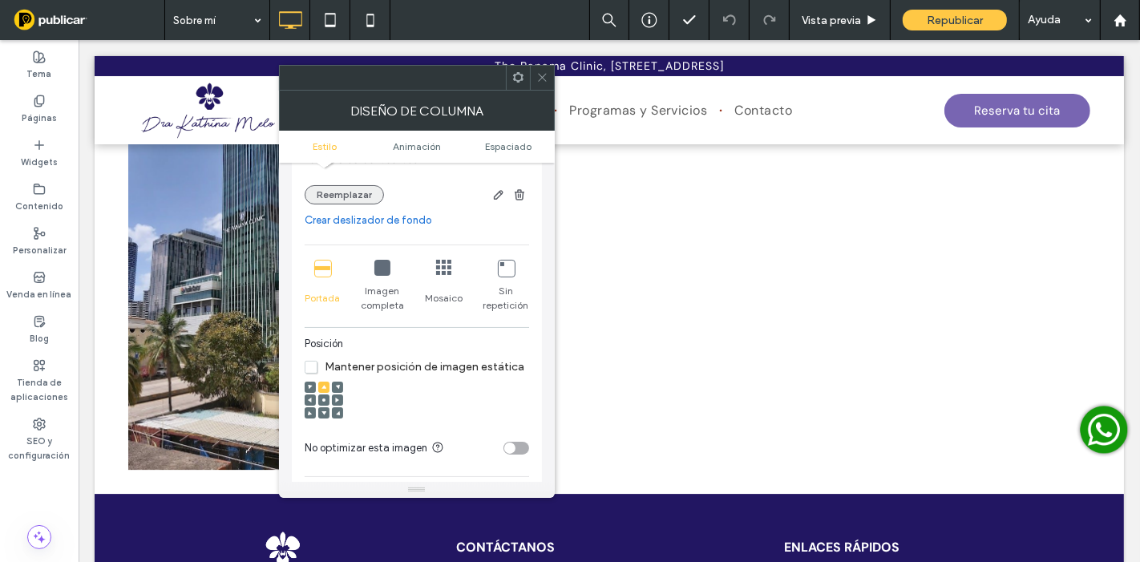
click at [338, 194] on button "Reemplazar" at bounding box center [344, 194] width 79 height 19
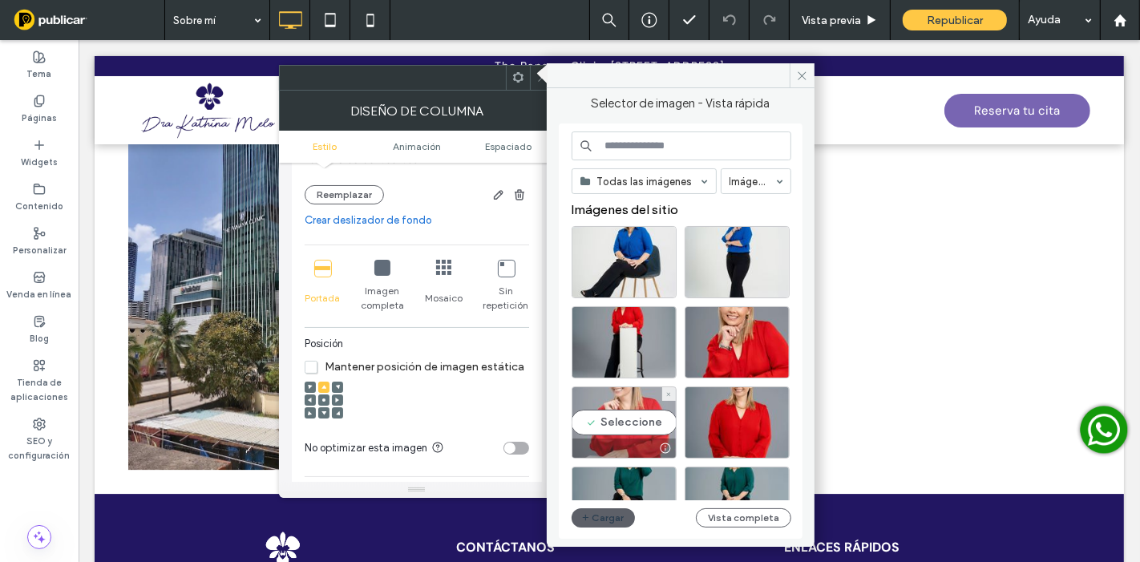
click at [632, 402] on div "Seleccione" at bounding box center [623, 422] width 105 height 72
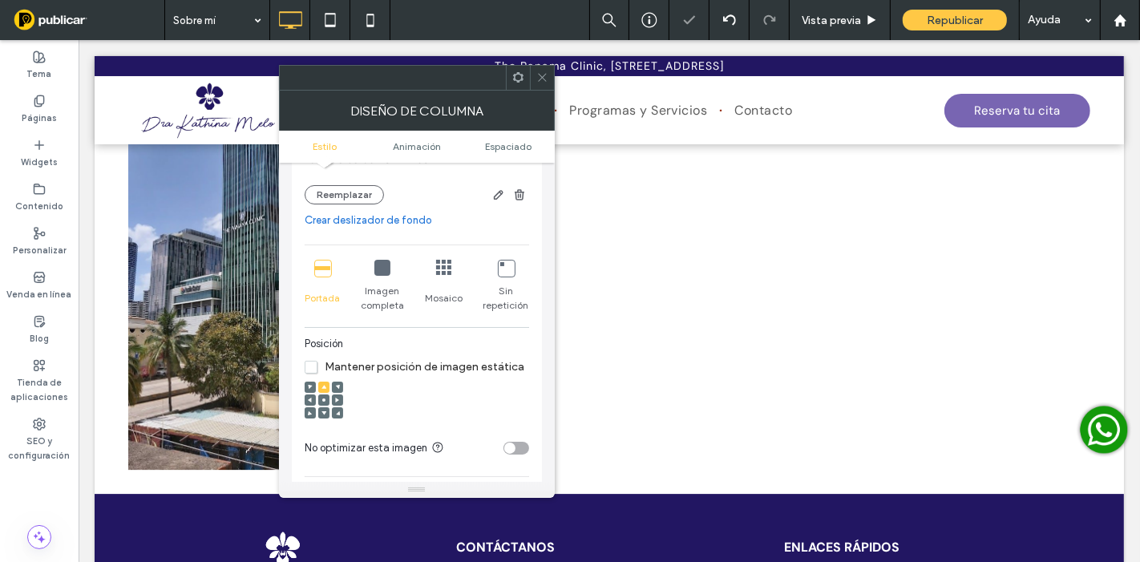
click at [540, 84] on span at bounding box center [542, 78] width 12 height 24
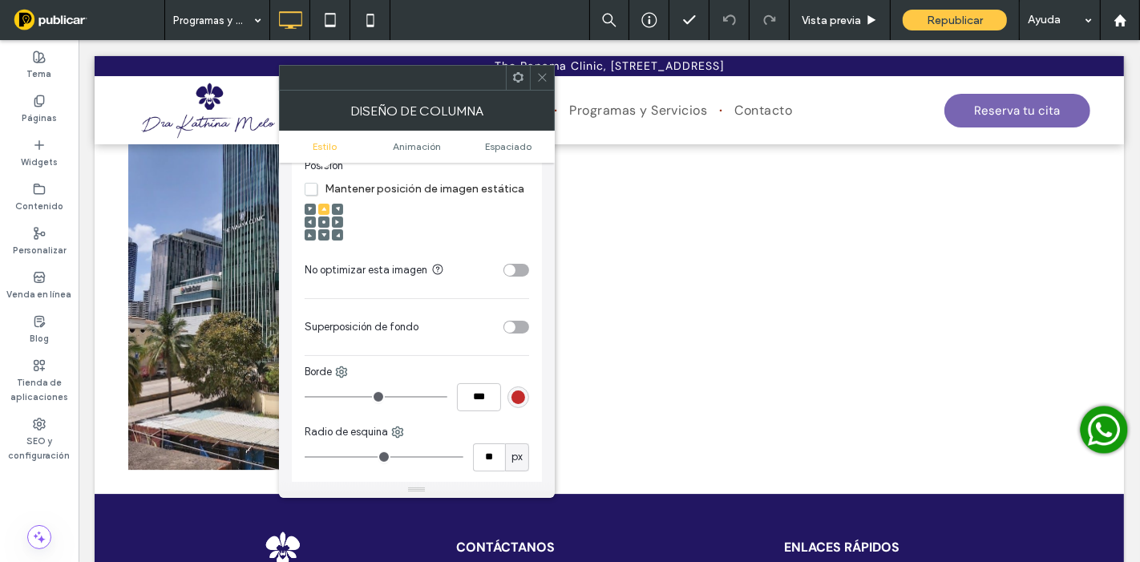
scroll to position [178, 0]
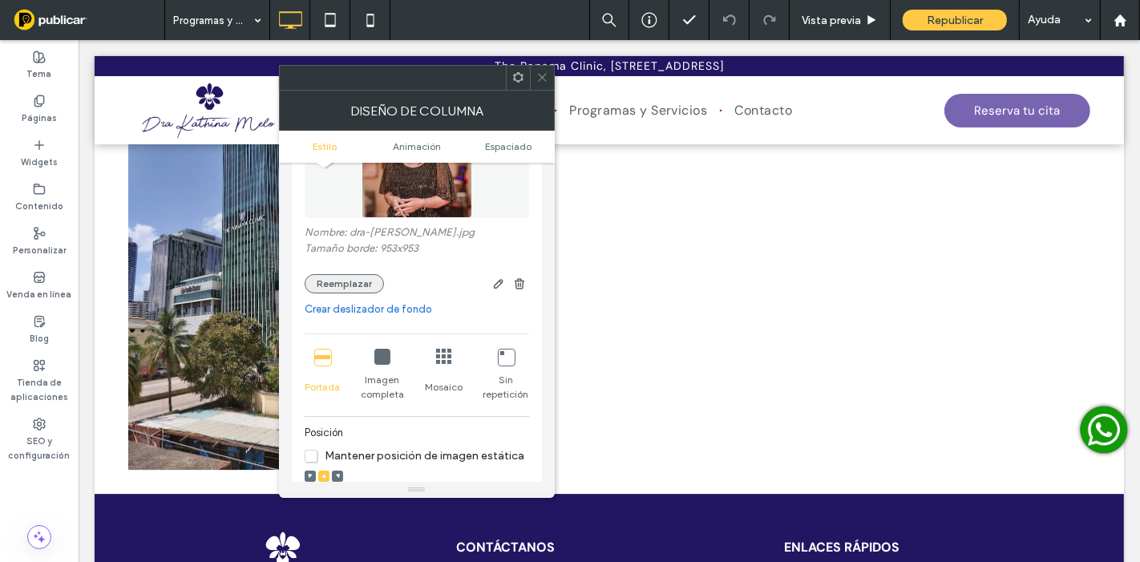
click at [349, 280] on button "Reemplazar" at bounding box center [344, 283] width 79 height 19
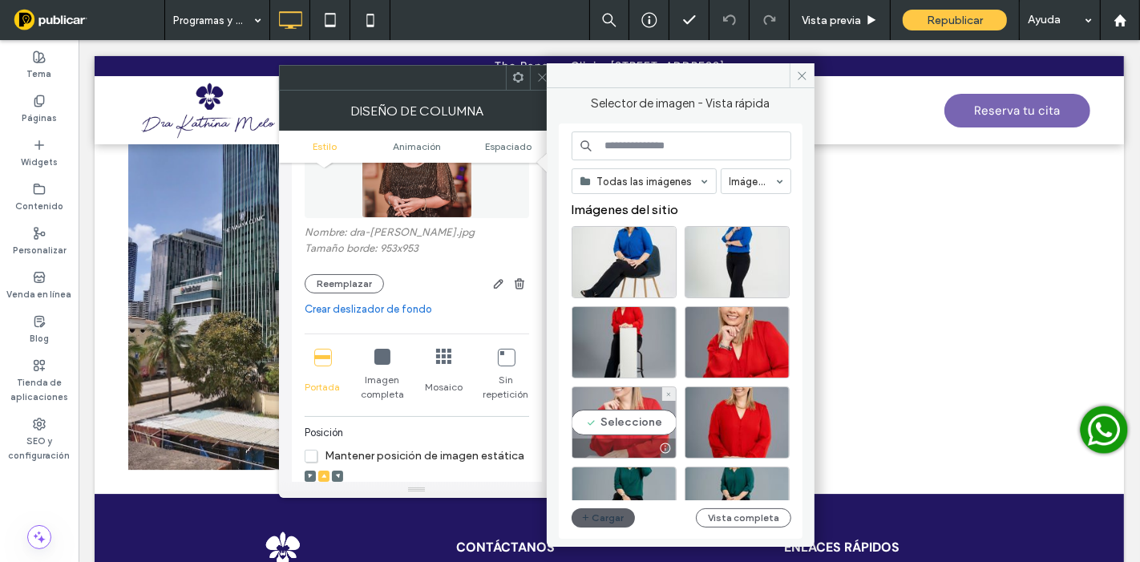
click at [627, 410] on div "Seleccione" at bounding box center [623, 422] width 105 height 72
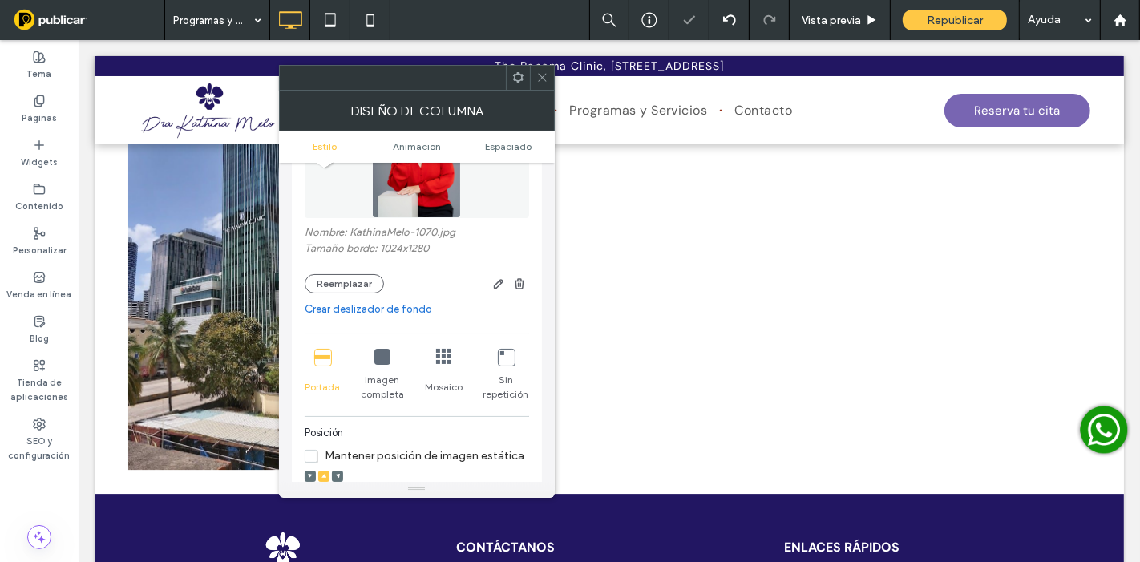
click at [542, 80] on icon at bounding box center [542, 77] width 12 height 12
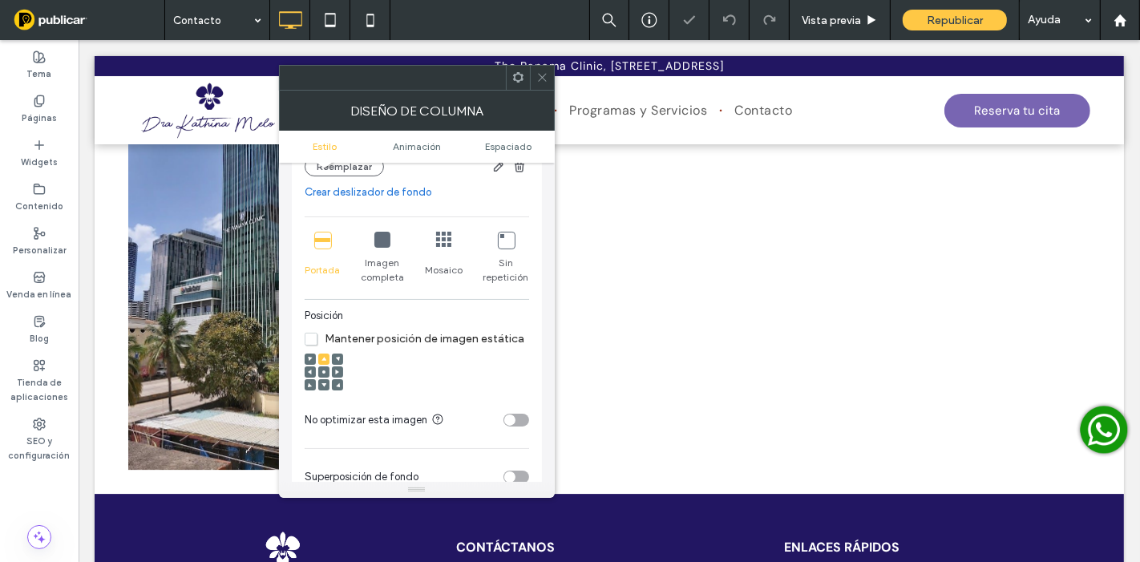
scroll to position [267, 0]
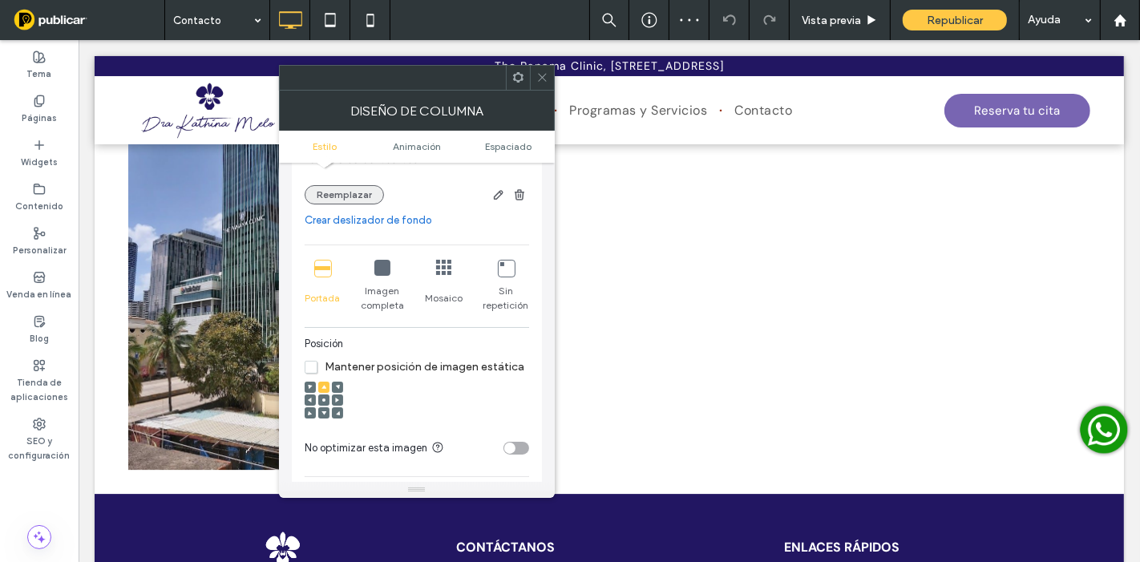
click at [344, 196] on button "Reemplazar" at bounding box center [344, 194] width 79 height 19
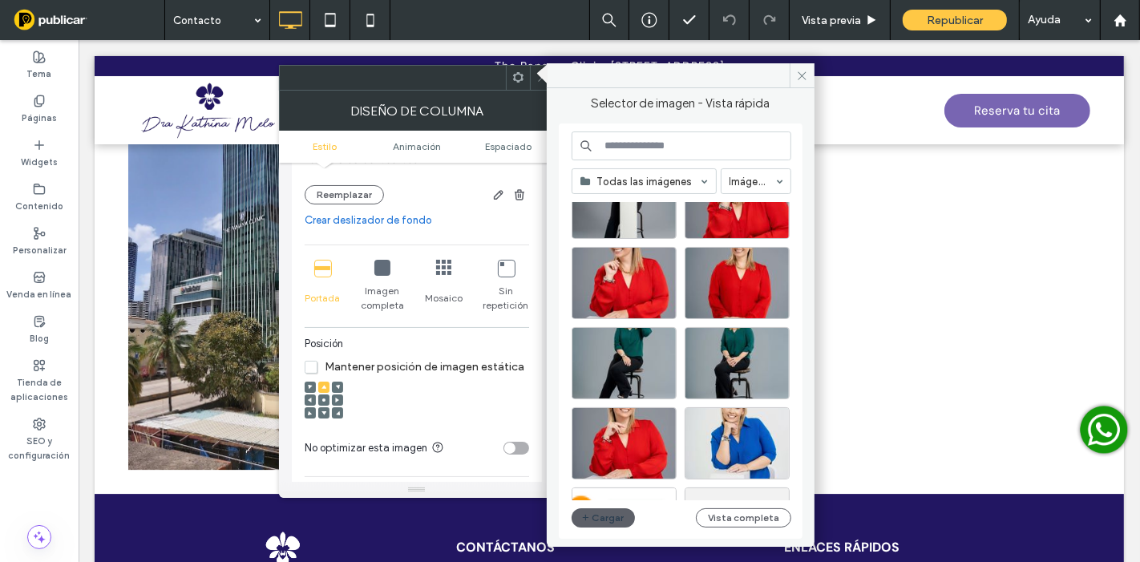
scroll to position [178, 0]
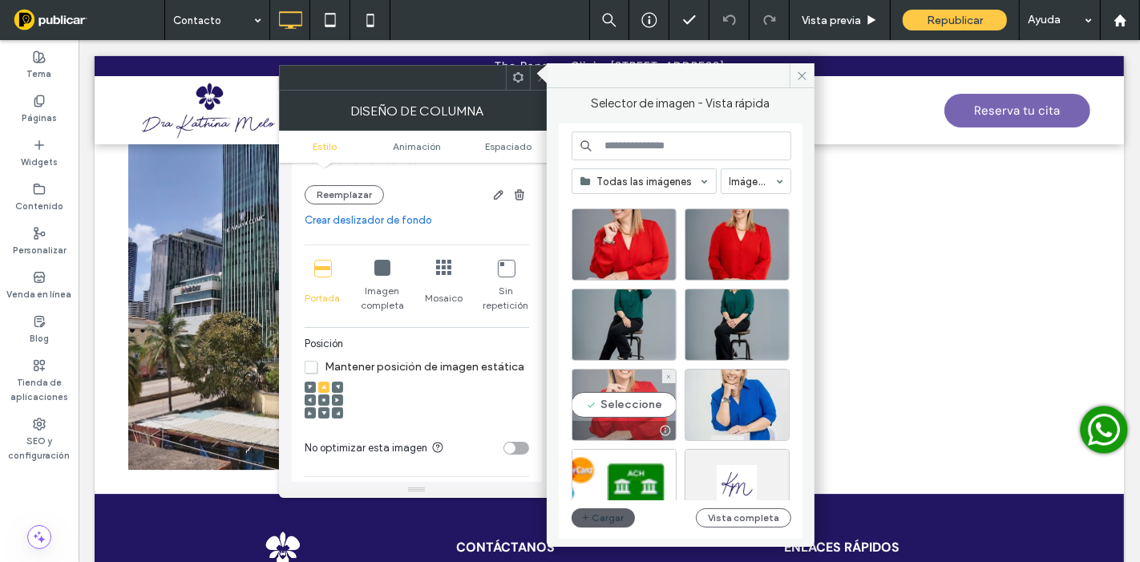
click at [638, 397] on div "Seleccione" at bounding box center [623, 405] width 105 height 72
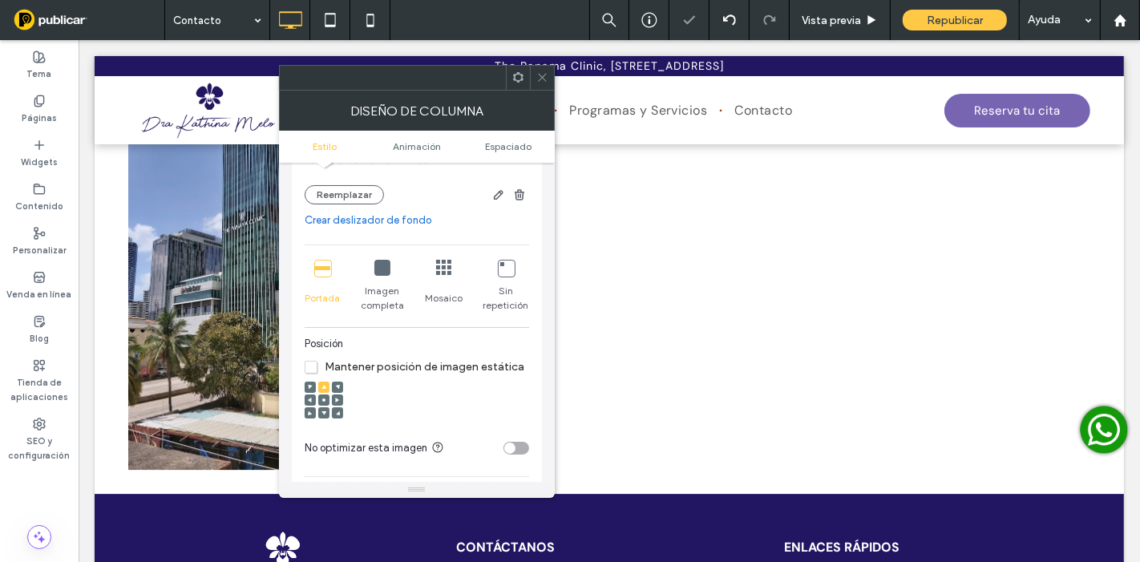
click at [542, 83] on icon at bounding box center [542, 77] width 12 height 12
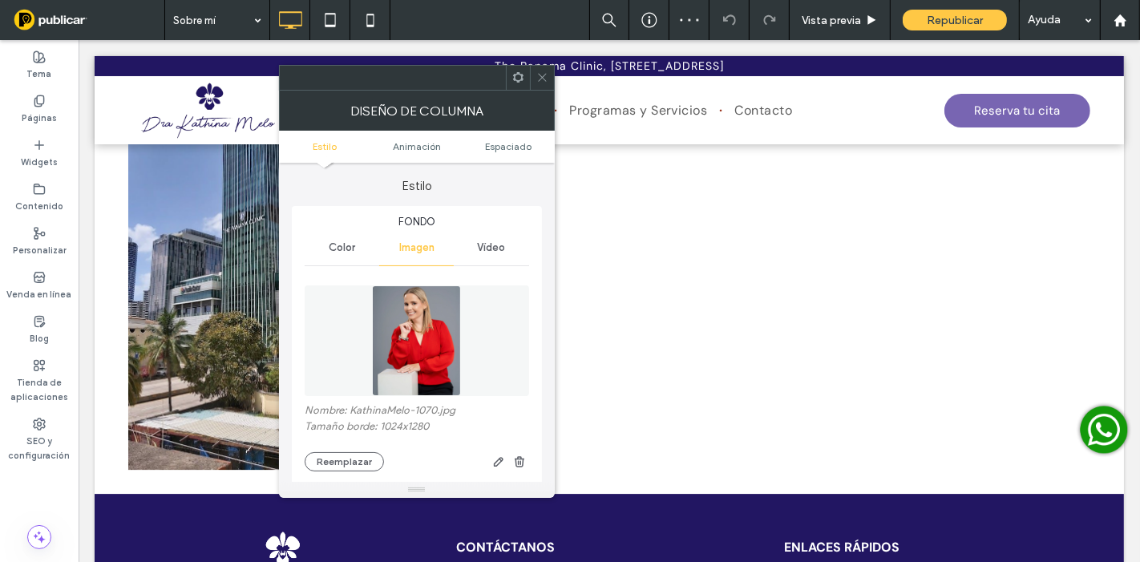
type input "**"
click at [345, 475] on div "Nombre: KathinaMelo-1070.jpg Tamaño borde: 1024x1280 Reemplazar" at bounding box center [417, 374] width 224 height 210
click at [350, 457] on button "Reemplazar" at bounding box center [344, 461] width 79 height 19
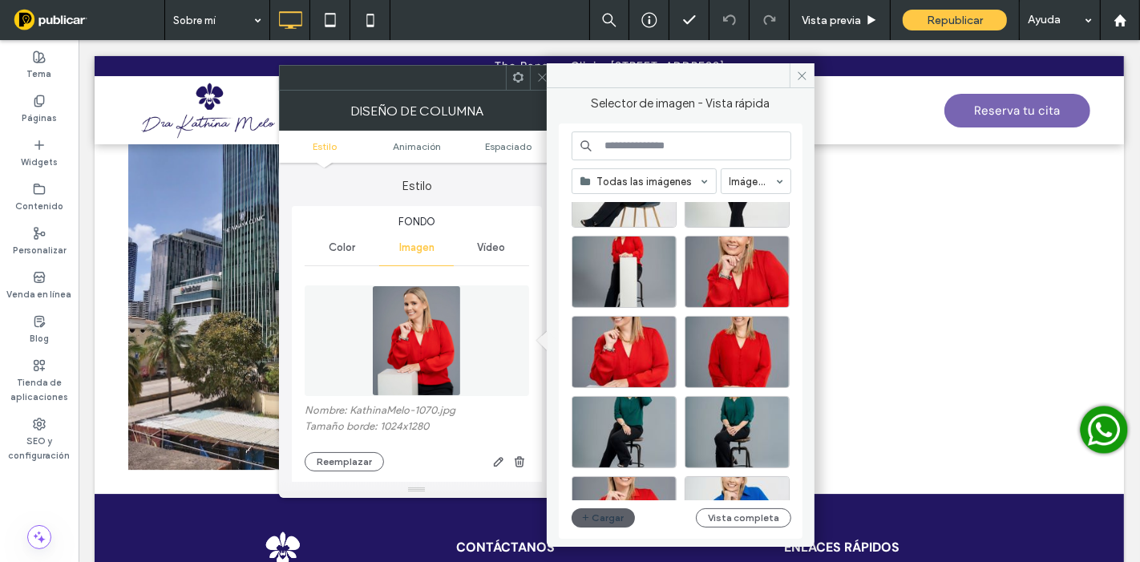
scroll to position [178, 0]
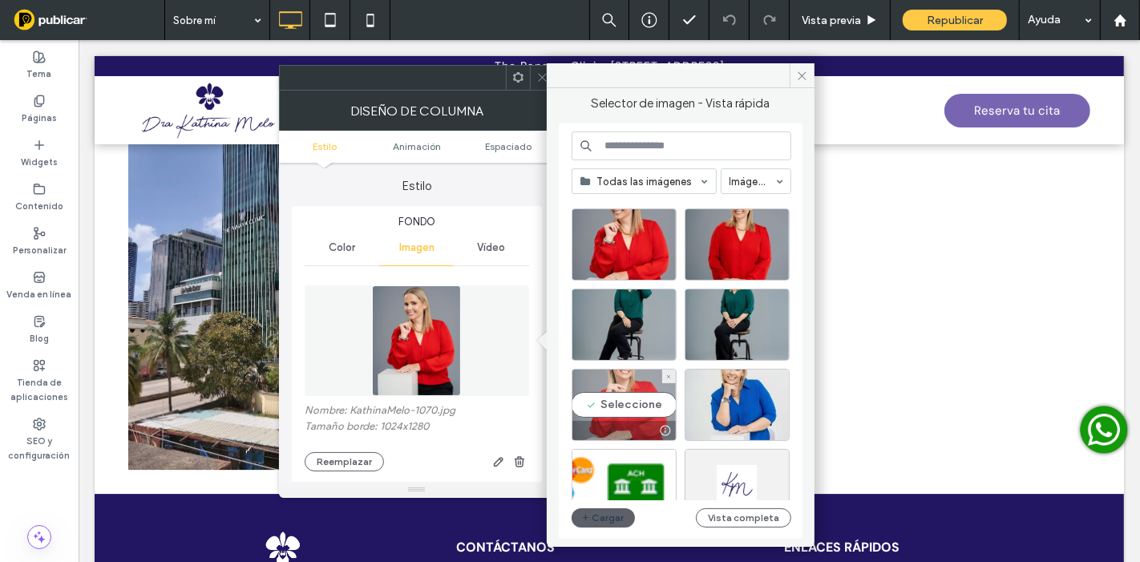
click at [648, 398] on div "Seleccione" at bounding box center [623, 405] width 105 height 72
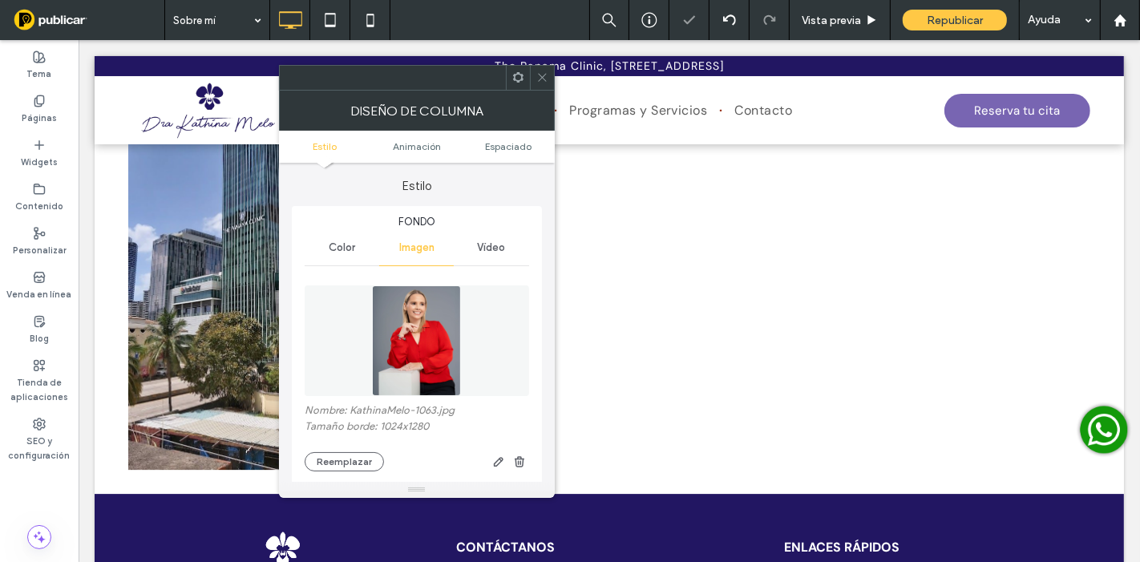
click at [543, 86] on span at bounding box center [542, 78] width 12 height 24
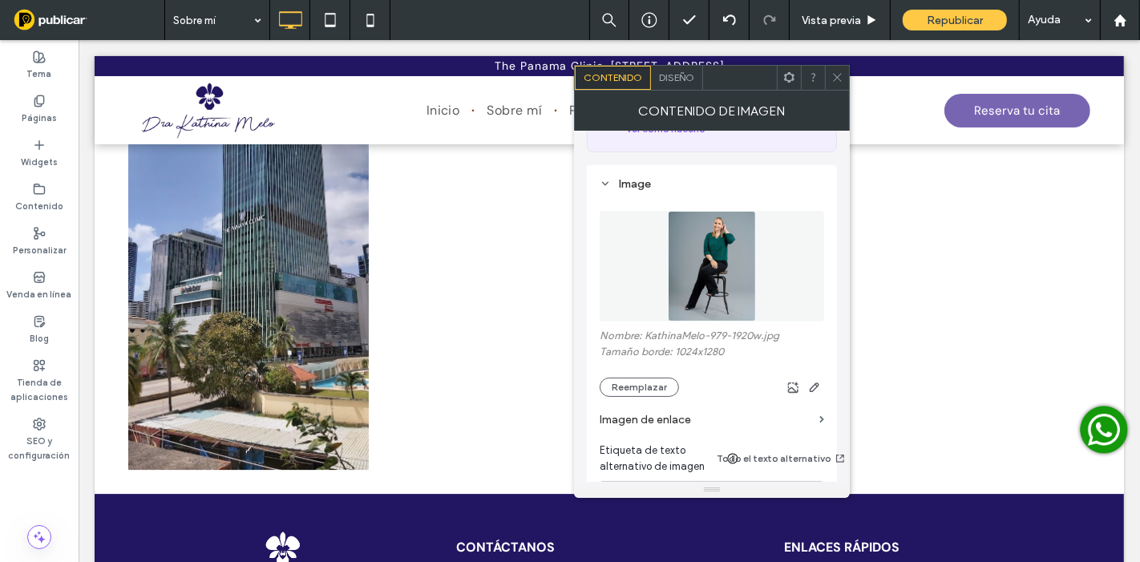
scroll to position [267, 0]
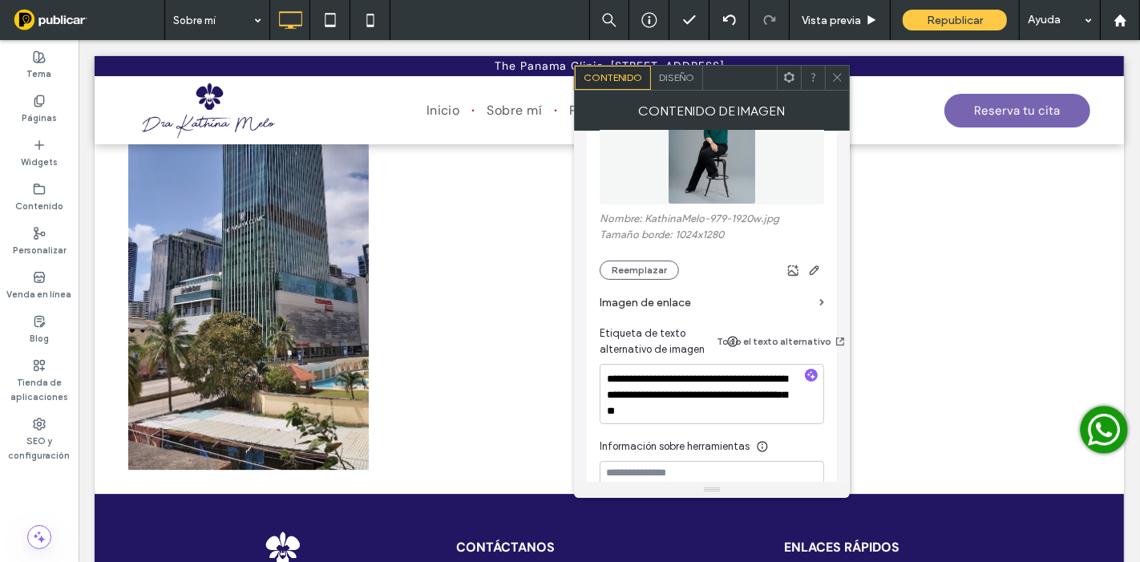
click at [647, 257] on div "Nombre: KathinaMelo-979-1920w.jpg Tamaño borde: 1024x1280 Reemplazar" at bounding box center [712, 245] width 224 height 67
click at [643, 267] on button "Reemplazar" at bounding box center [639, 269] width 79 height 19
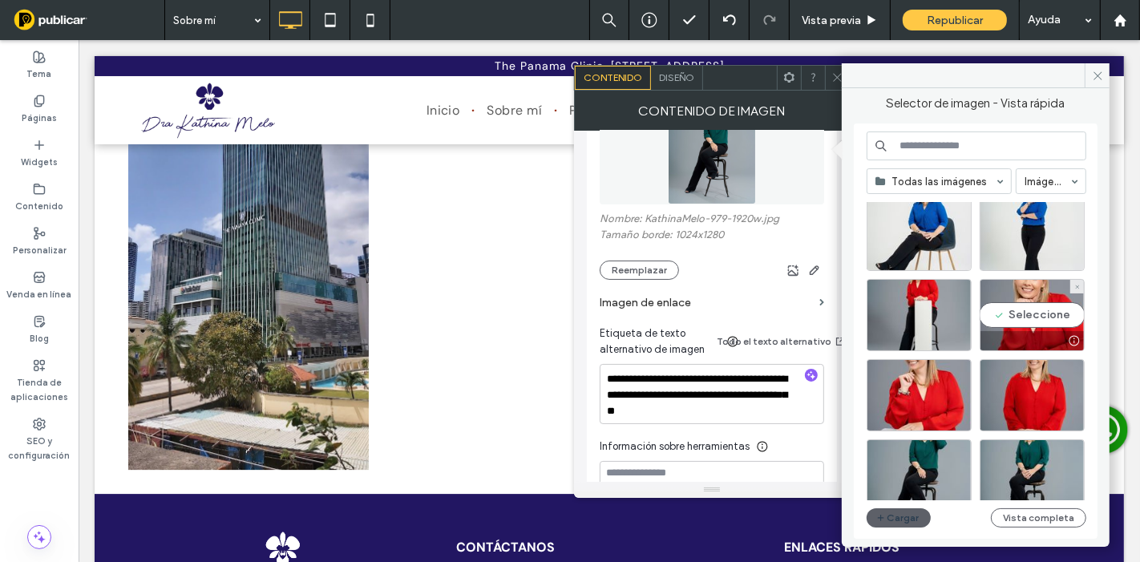
scroll to position [0, 0]
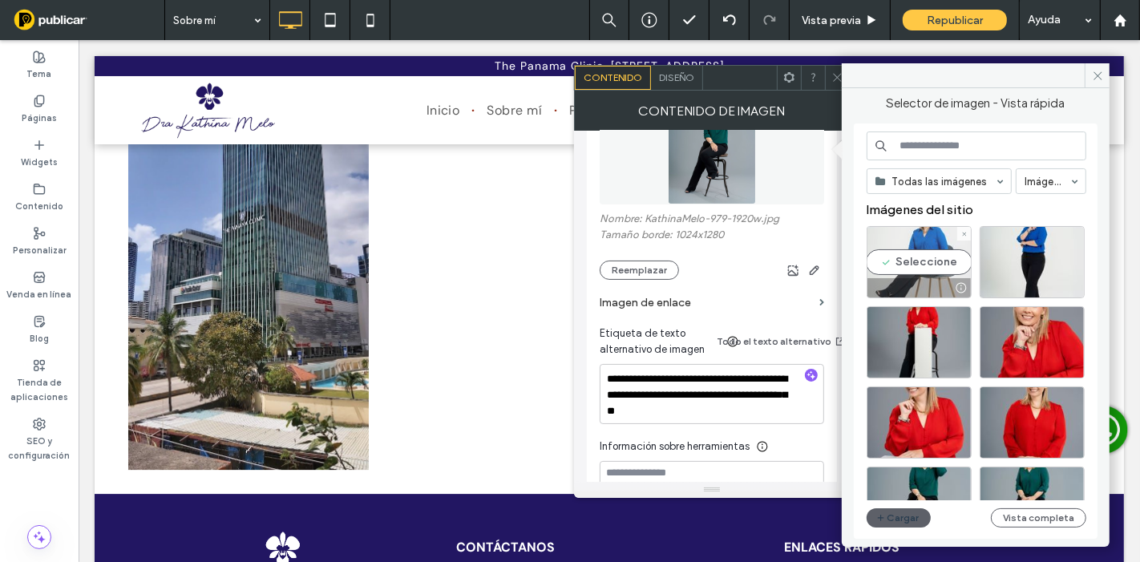
click at [949, 249] on div "Seleccione" at bounding box center [918, 262] width 105 height 72
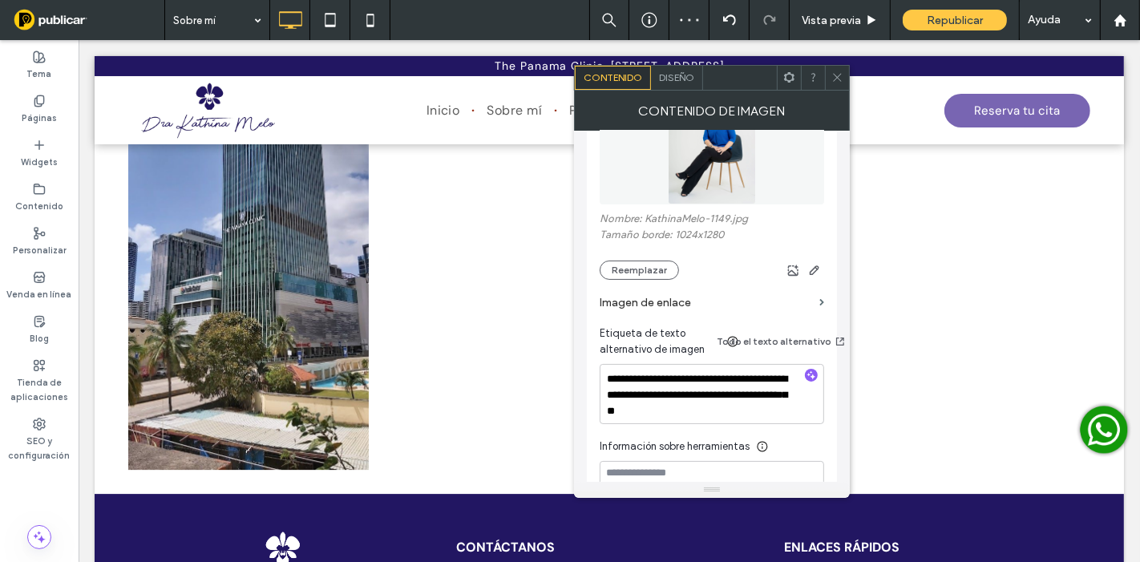
click at [838, 70] on span at bounding box center [837, 78] width 12 height 24
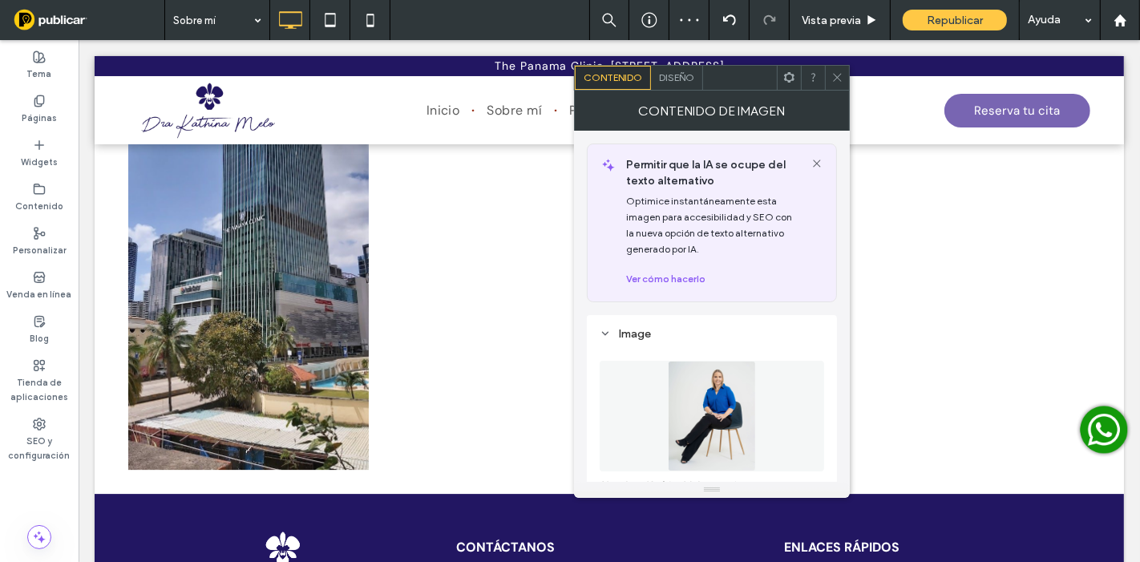
click at [654, 72] on div "Diseño" at bounding box center [677, 78] width 52 height 24
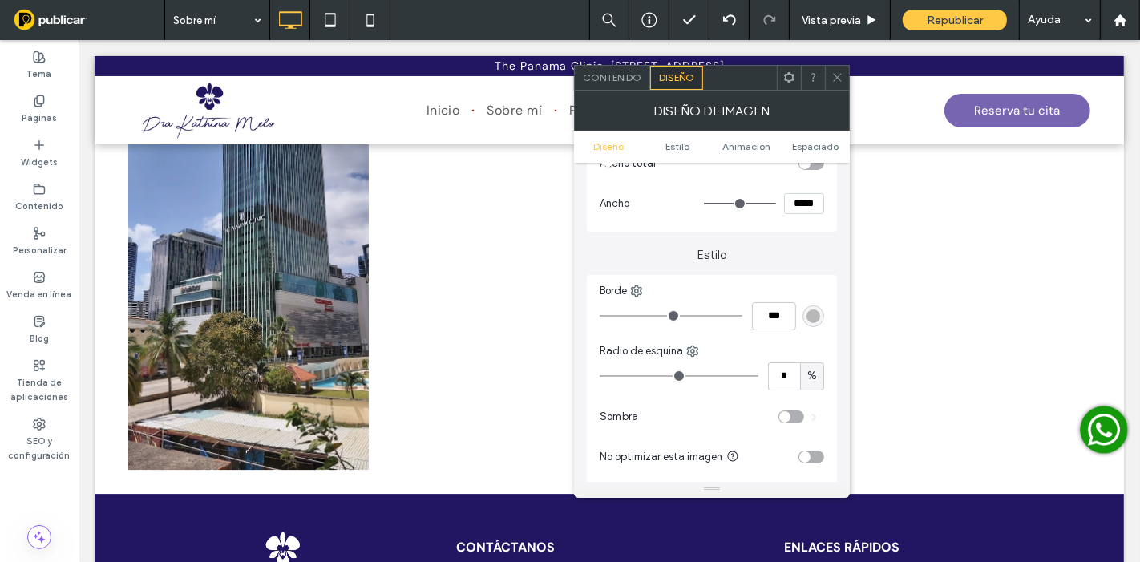
scroll to position [356, 0]
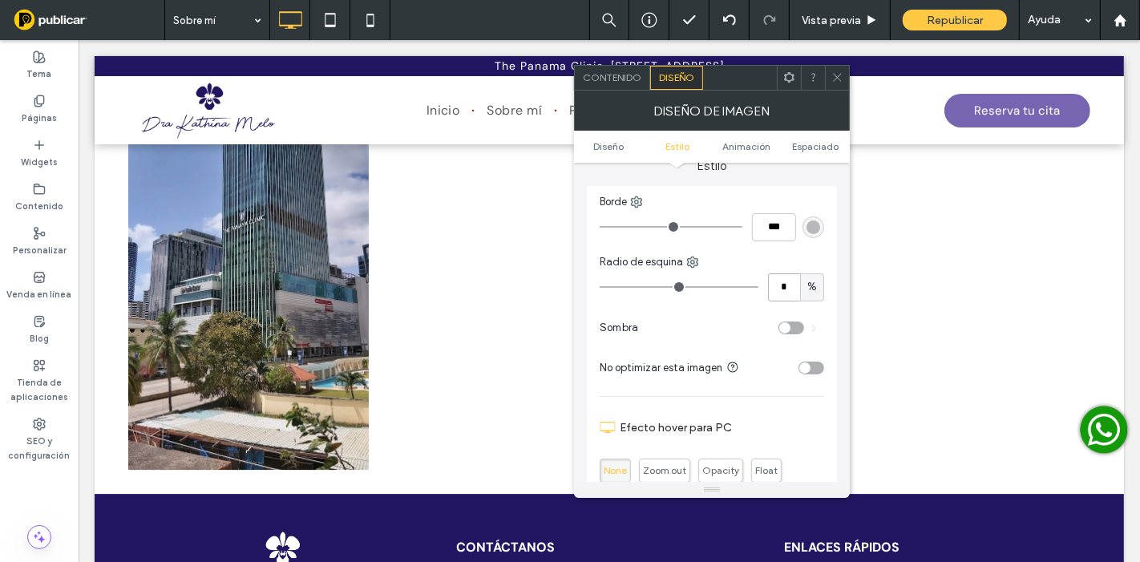
click at [786, 288] on input "*" at bounding box center [784, 287] width 32 height 28
type input "**"
click at [776, 276] on input "**" at bounding box center [784, 287] width 32 height 28
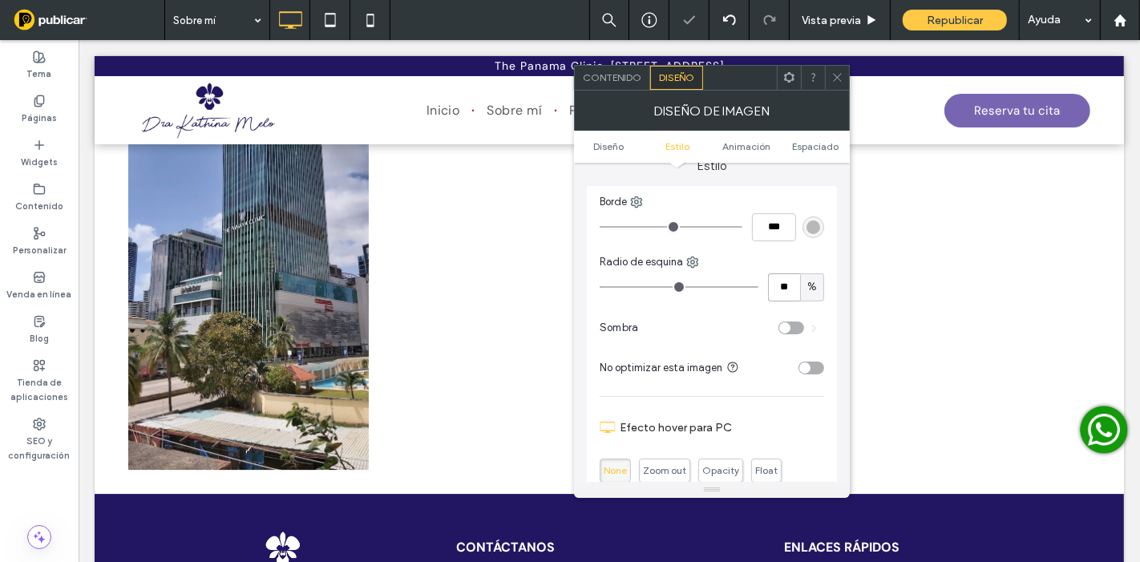
click at [776, 276] on input "**" at bounding box center [784, 287] width 32 height 28
type input "*"
click at [624, 74] on span "Contenido" at bounding box center [612, 77] width 59 height 12
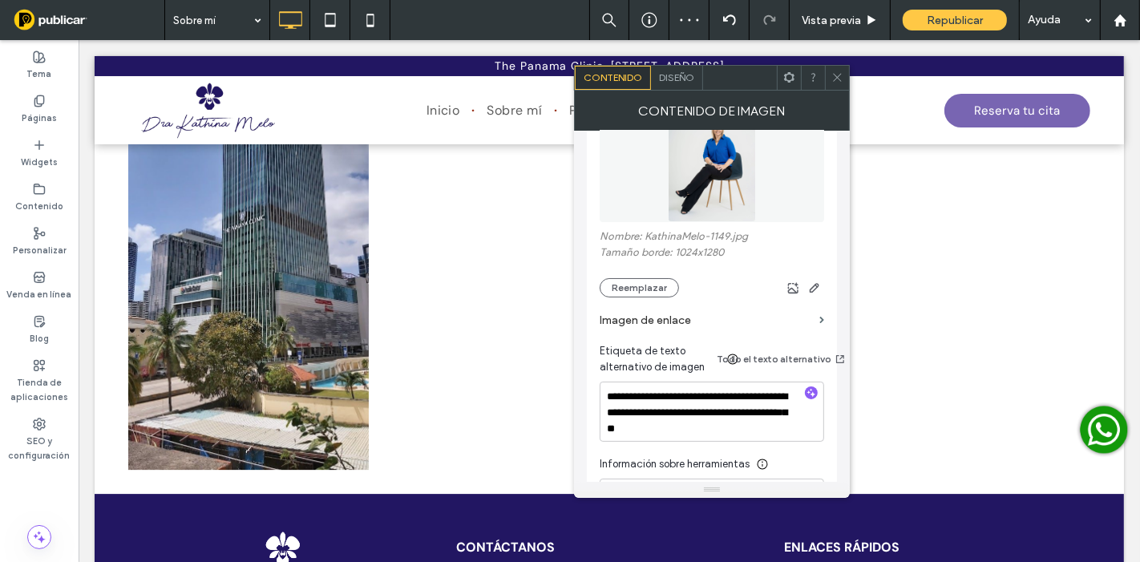
scroll to position [445, 0]
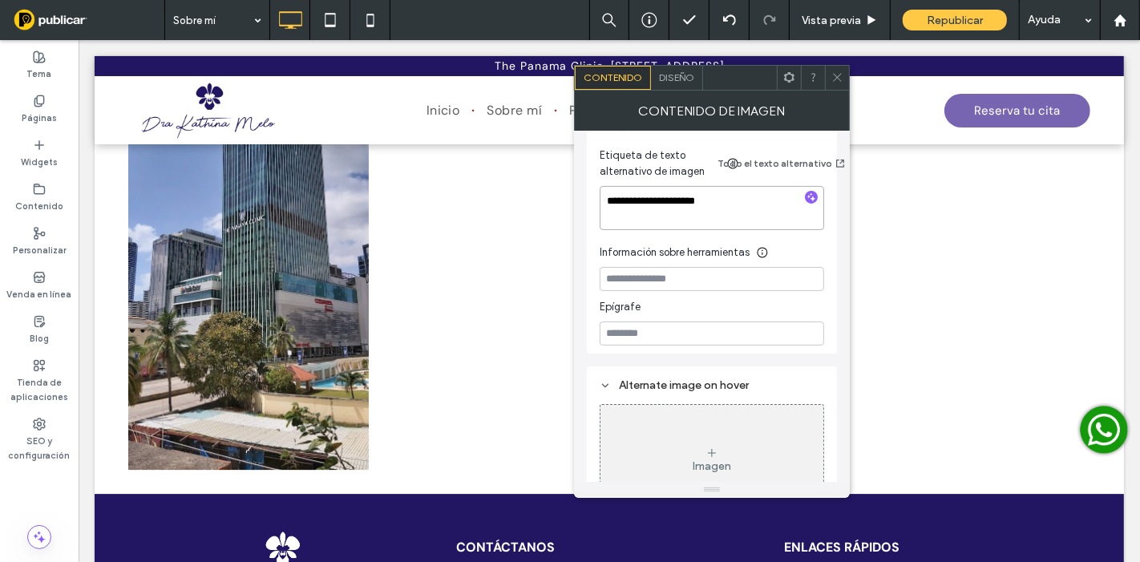
click at [701, 194] on textarea "**********" at bounding box center [712, 208] width 224 height 45
type textarea "**********"
click at [835, 76] on icon at bounding box center [837, 77] width 12 height 12
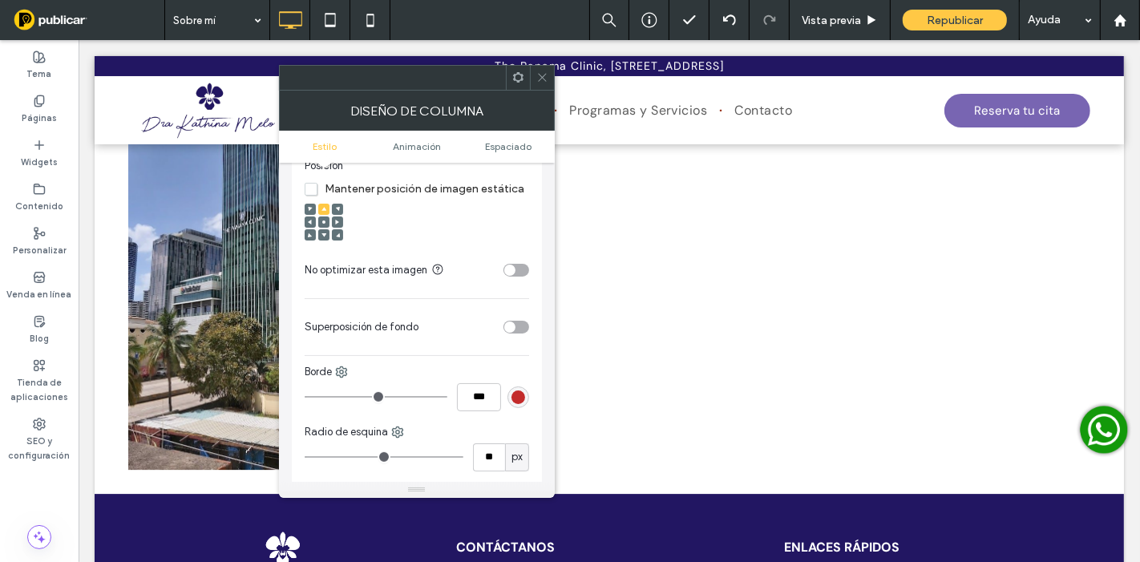
click at [542, 76] on use at bounding box center [542, 78] width 8 height 8
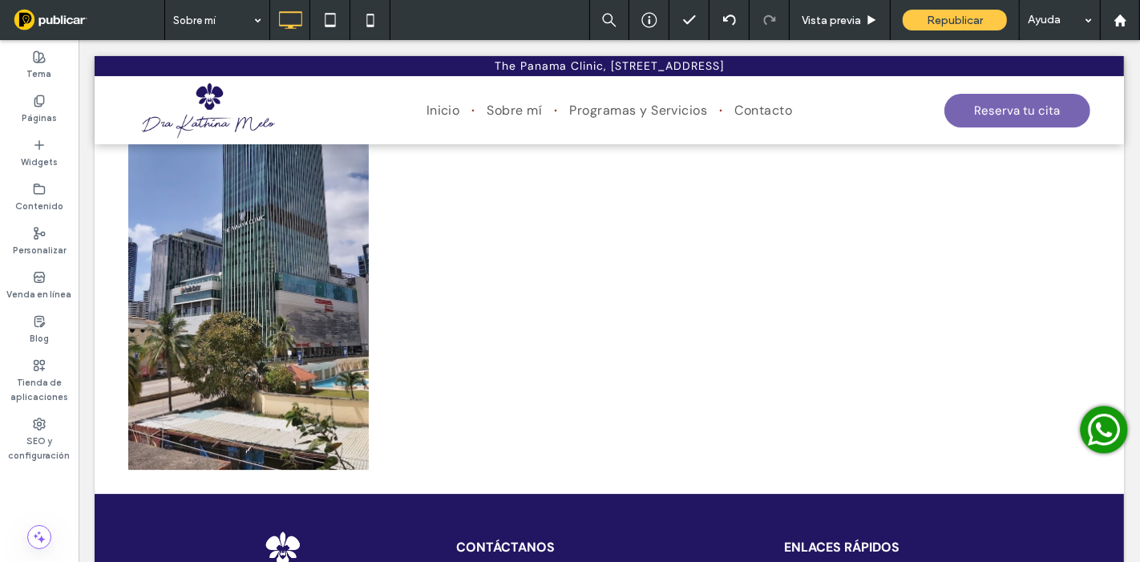
scroll to position [0, 0]
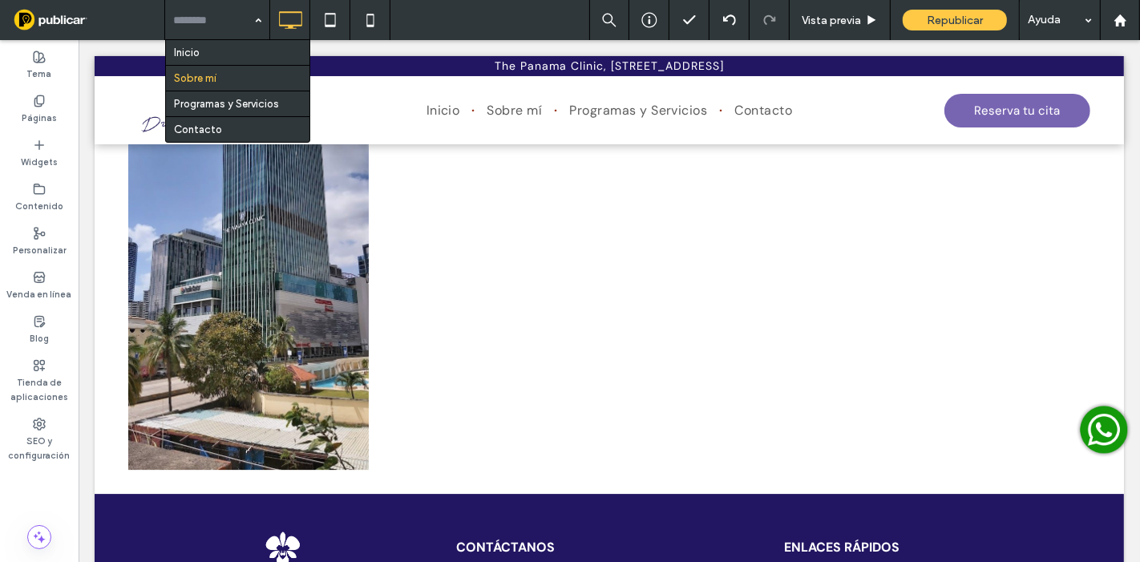
drag, startPoint x: 218, startPoint y: 11, endPoint x: 207, endPoint y: 54, distance: 43.9
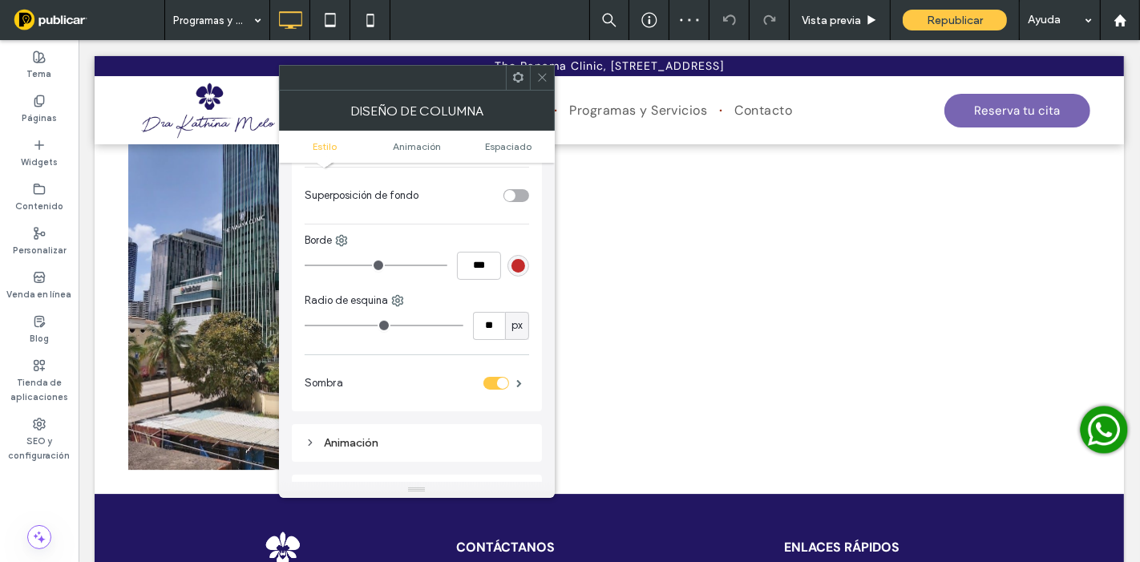
scroll to position [712, 0]
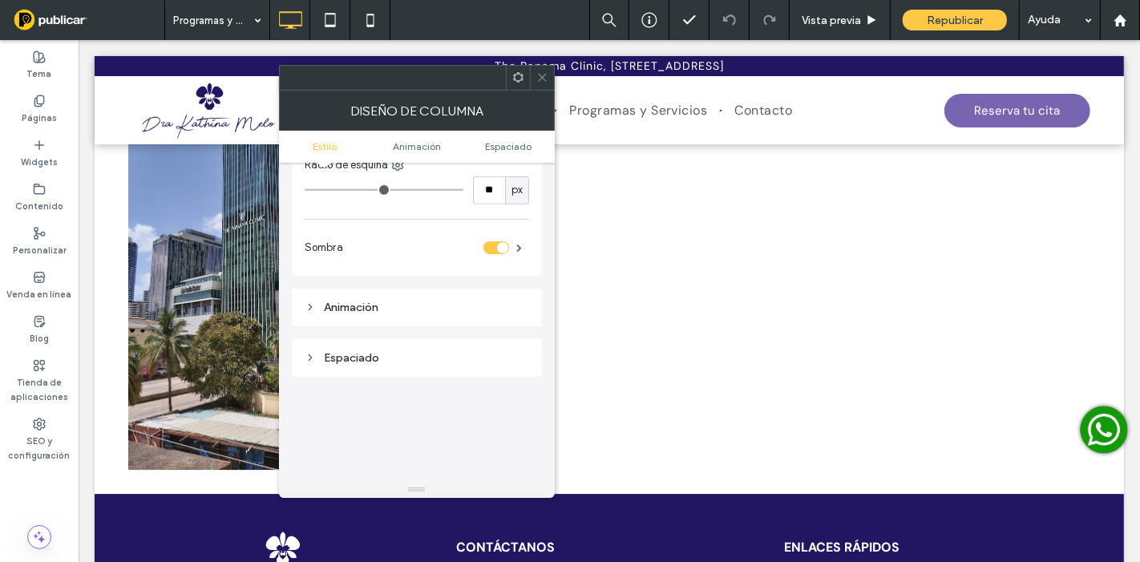
click at [538, 80] on icon at bounding box center [542, 77] width 12 height 12
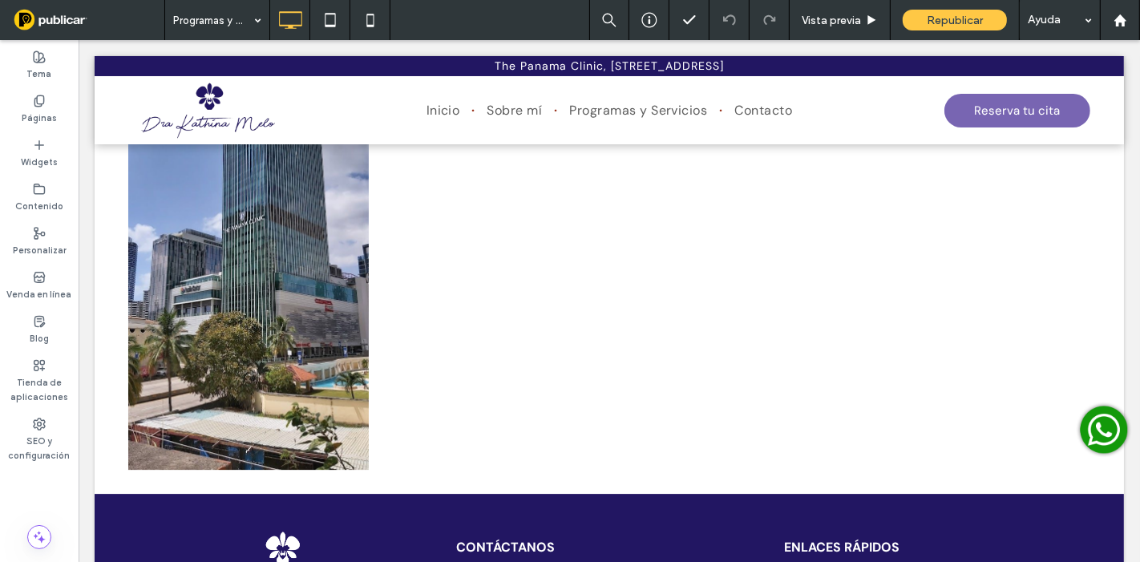
scroll to position [0, 0]
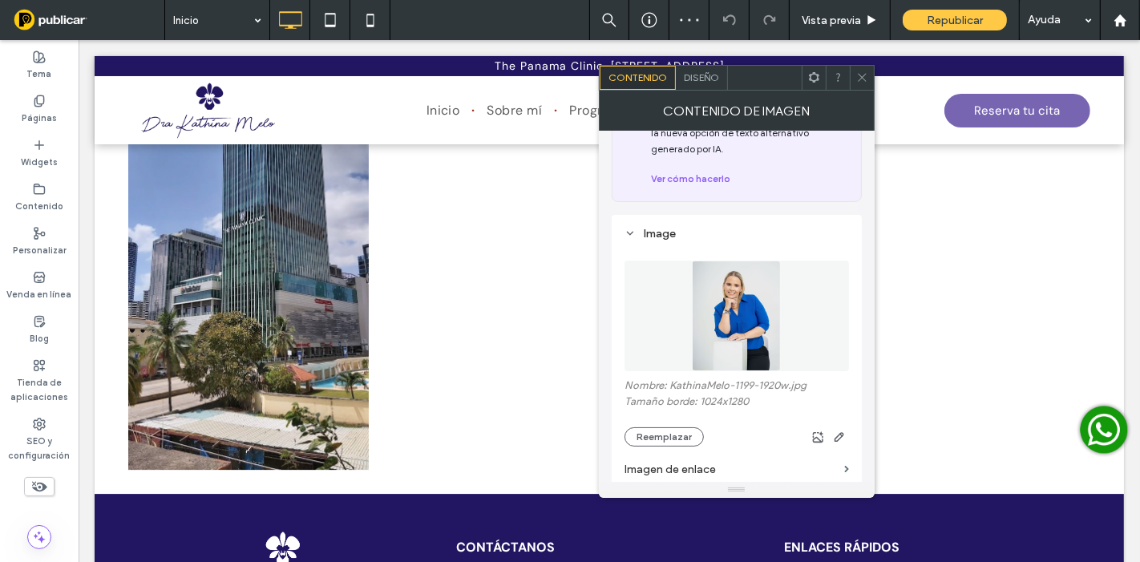
scroll to position [445, 0]
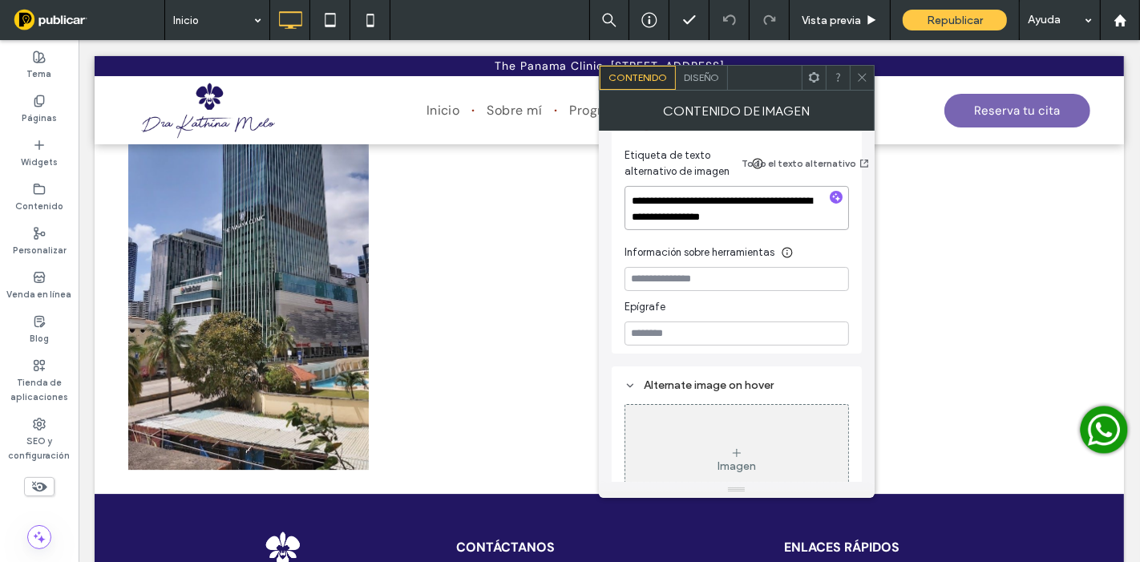
paste textarea
type textarea "**********"
click at [862, 79] on icon at bounding box center [862, 77] width 12 height 12
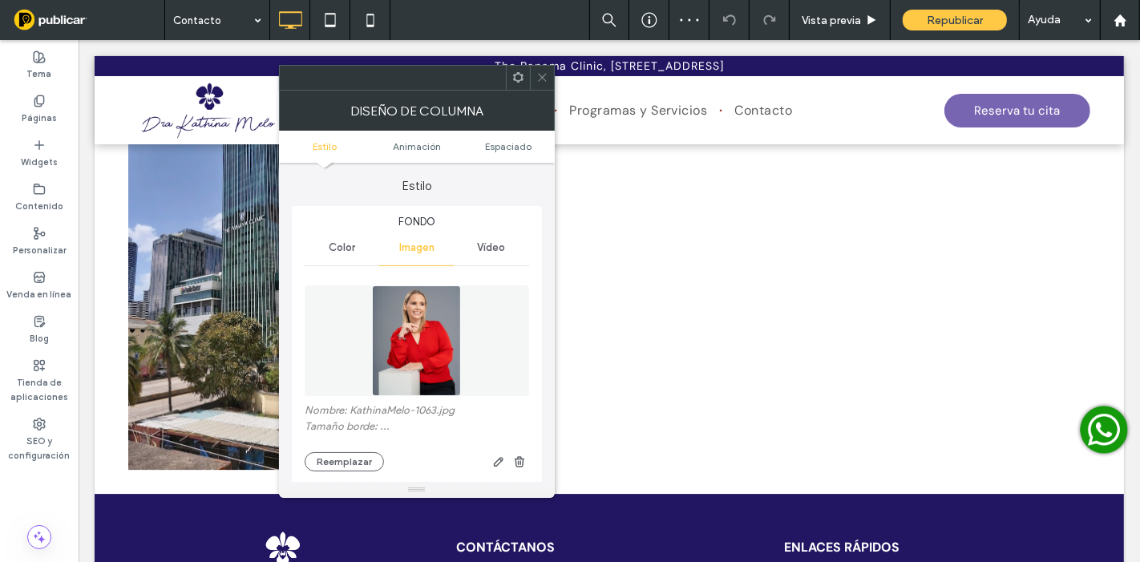
type input "**"
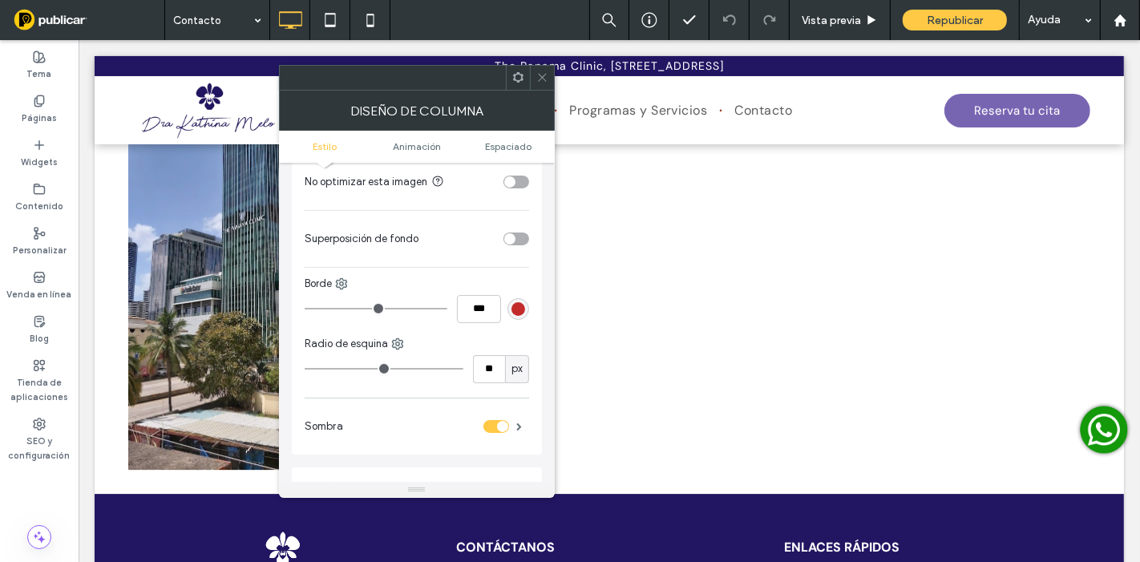
scroll to position [534, 0]
click at [543, 82] on icon at bounding box center [542, 77] width 12 height 12
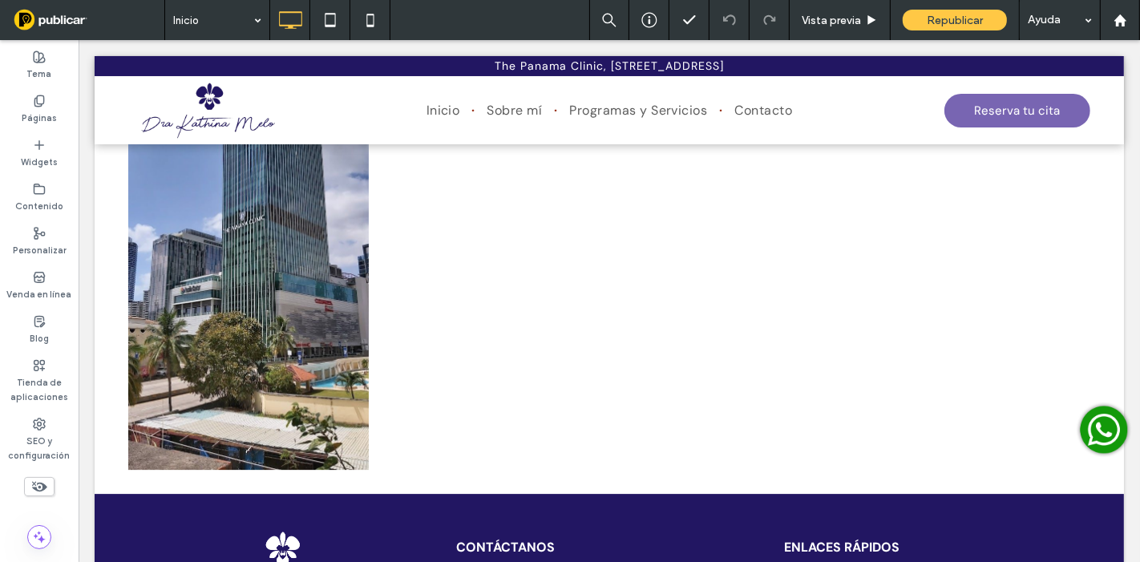
type input "*******"
type input "**"
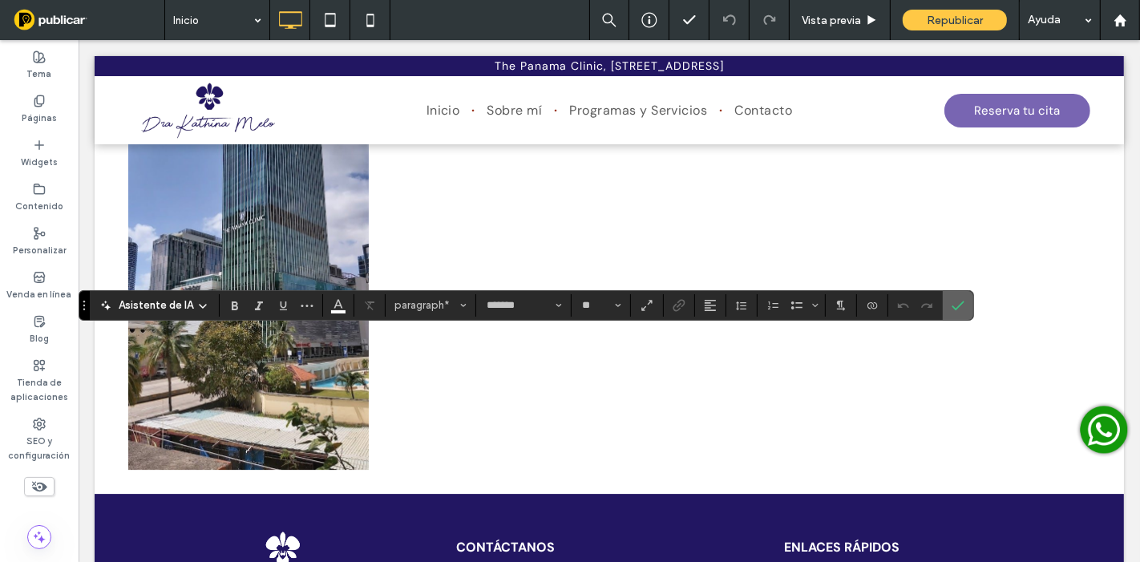
click at [954, 297] on span "Confirmar" at bounding box center [957, 305] width 13 height 27
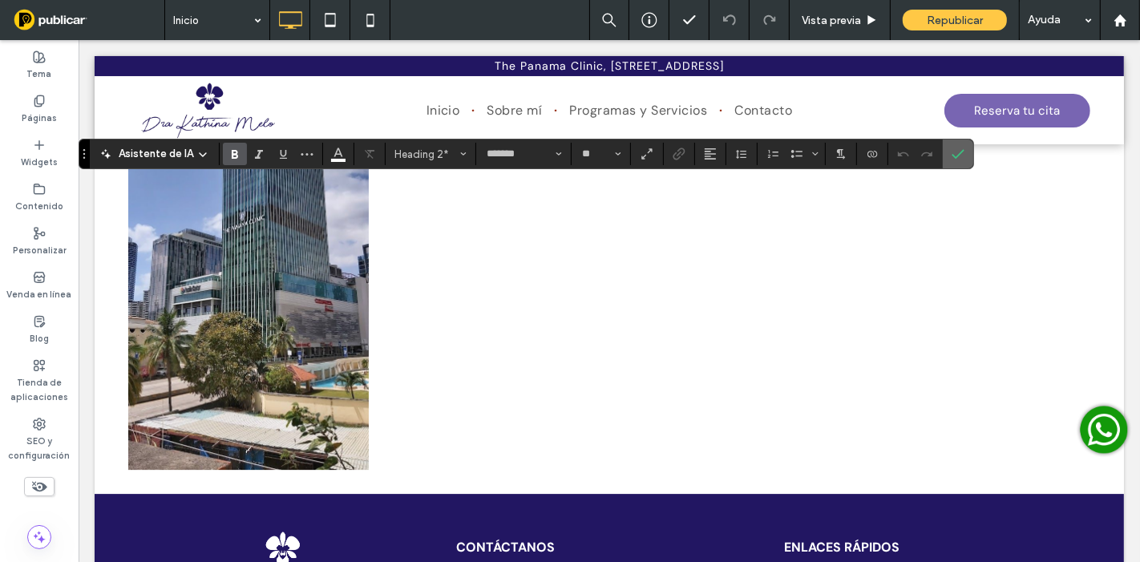
click at [956, 154] on icon "Confirmar" at bounding box center [957, 153] width 13 height 13
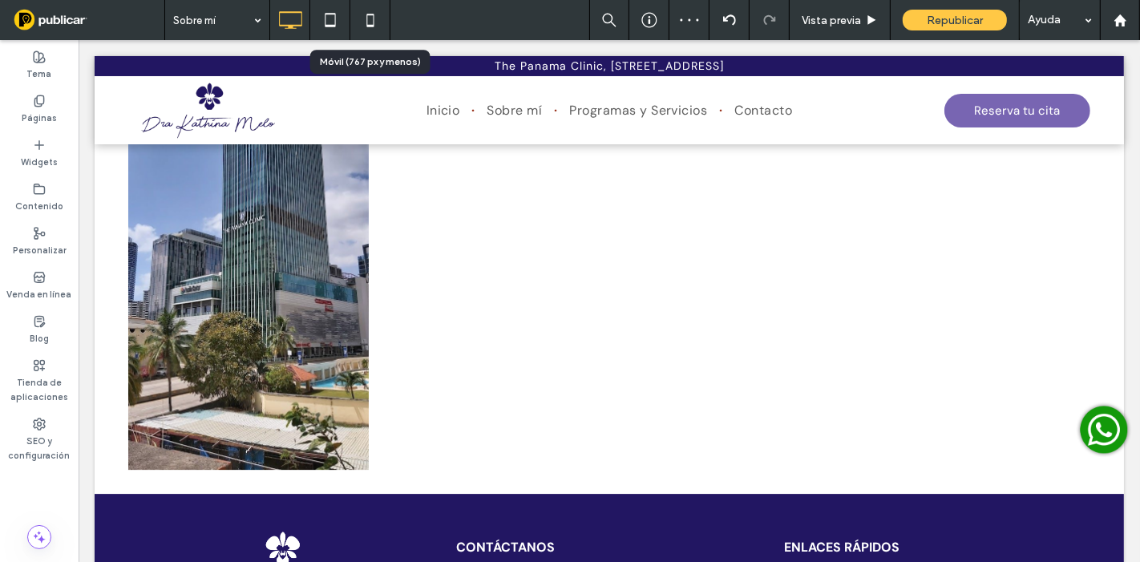
click at [390, 21] on div at bounding box center [370, 20] width 40 height 40
click at [378, 14] on icon at bounding box center [370, 20] width 32 height 32
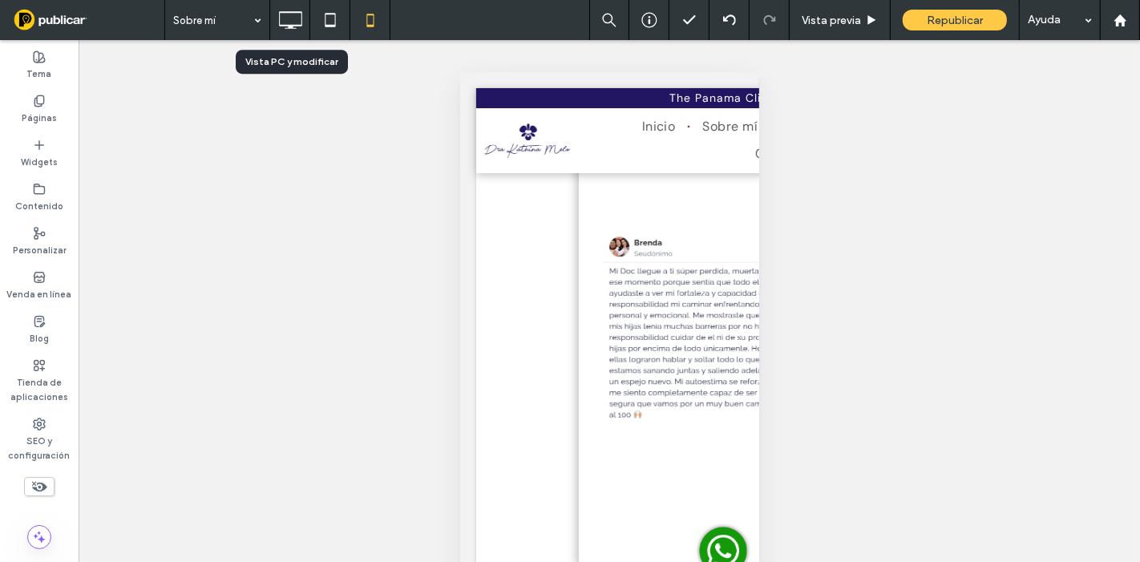
click at [279, 17] on icon at bounding box center [290, 20] width 32 height 32
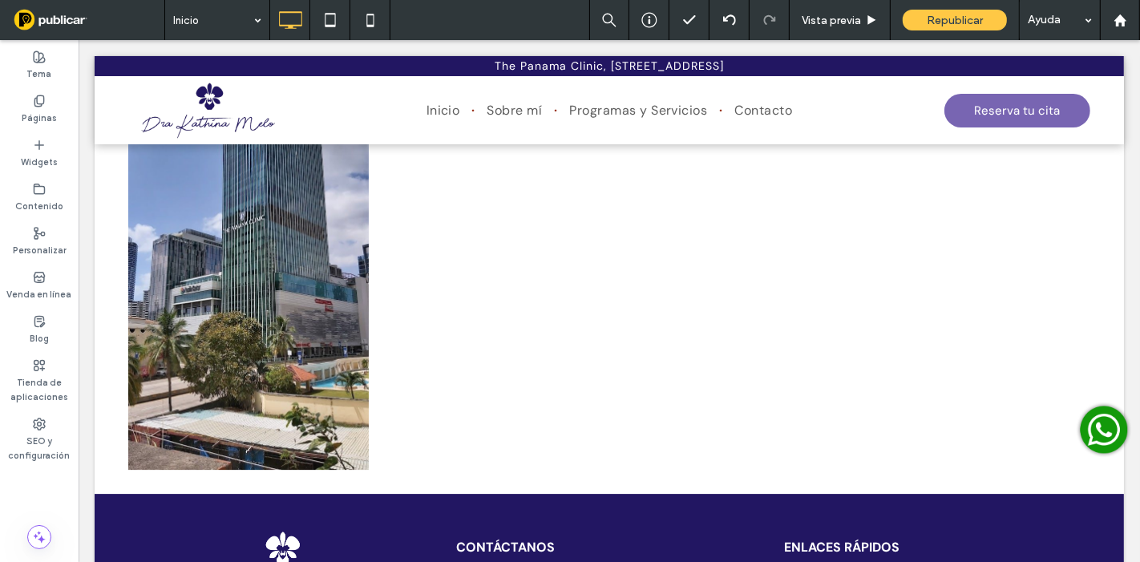
click at [959, 20] on span "Republicar" at bounding box center [955, 21] width 56 height 14
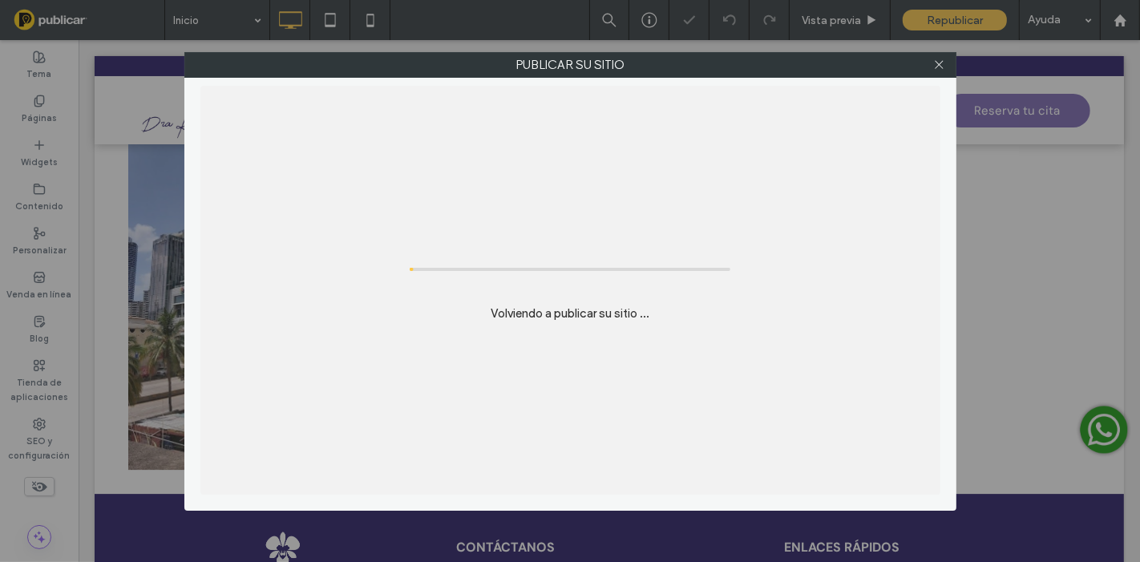
click at [955, 19] on div "Publicar su sitio Volviendo a publicar su sitio ..." at bounding box center [570, 281] width 1140 height 562
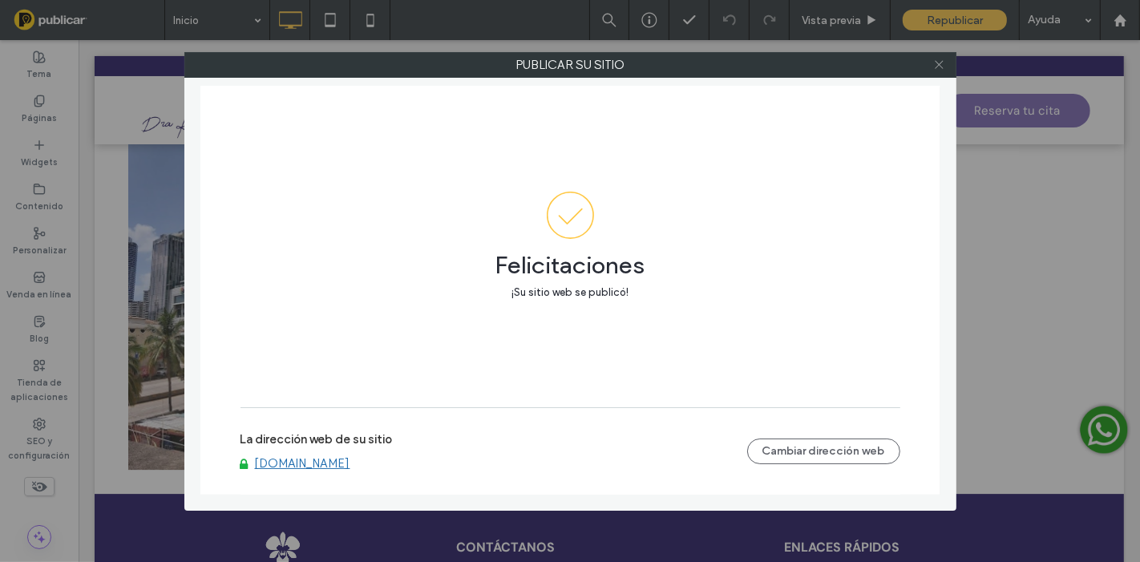
click at [940, 63] on icon at bounding box center [939, 65] width 12 height 12
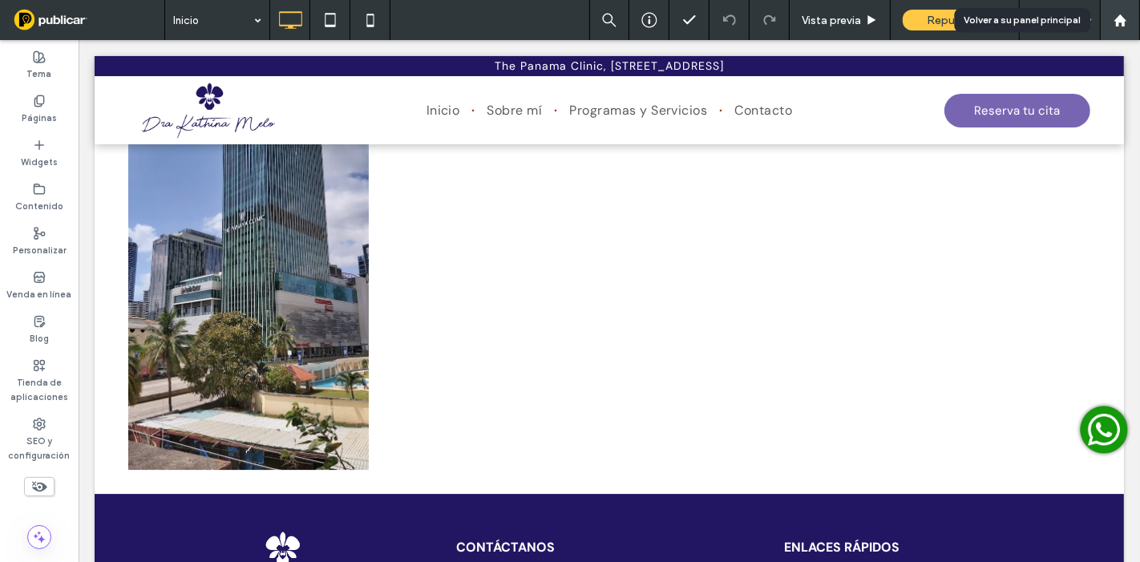
click at [1112, 19] on div at bounding box center [1120, 21] width 38 height 14
